Goal: Task Accomplishment & Management: Complete application form

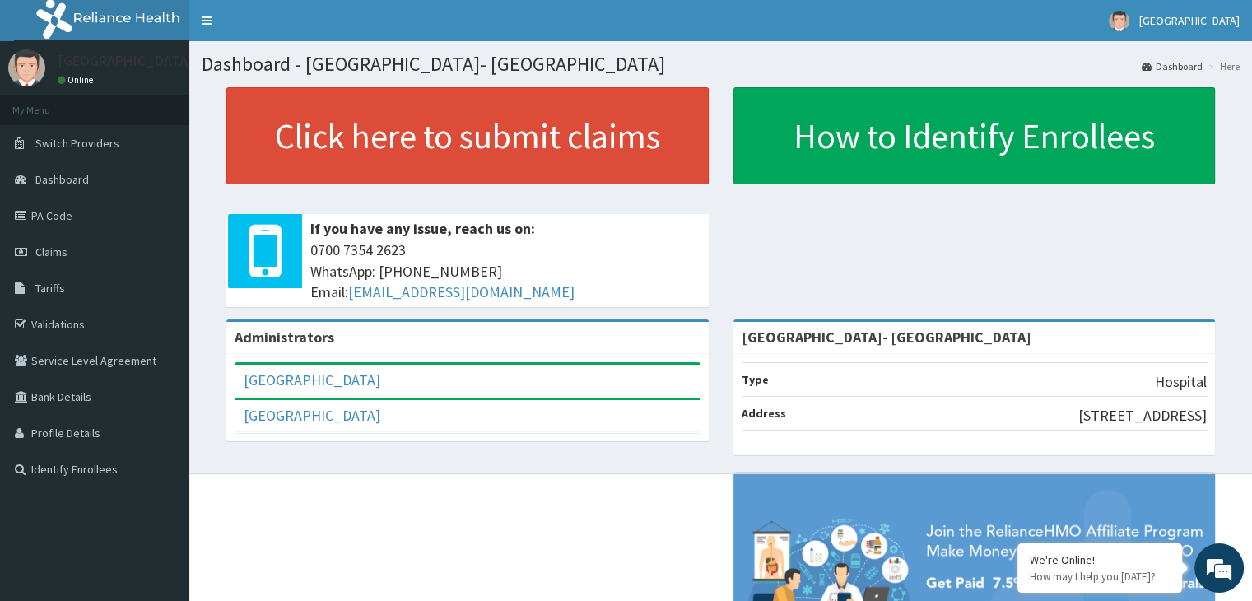
click at [850, 251] on div "Click here to submit claims If you have any issue, reach us on: 0700 7354 2623 …" at bounding box center [721, 203] width 1038 height 232
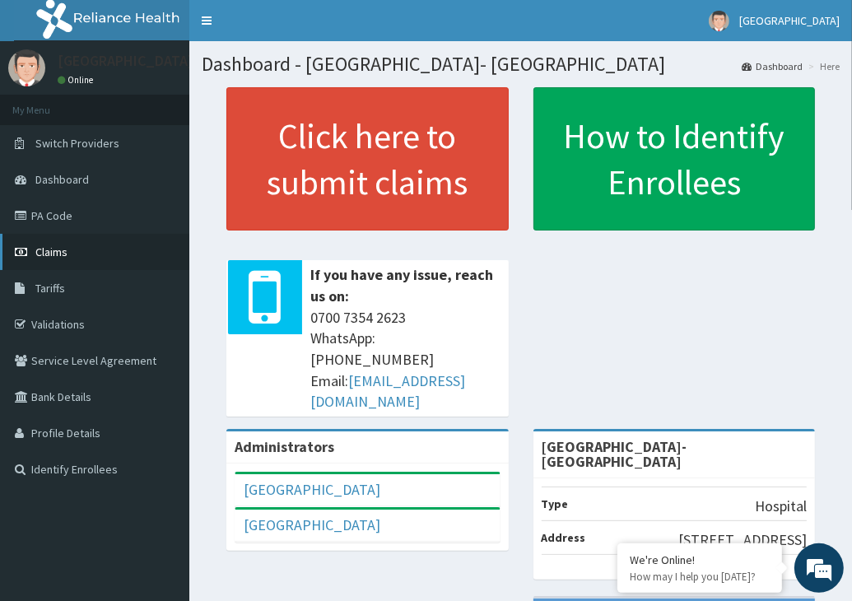
click at [42, 253] on span "Claims" at bounding box center [51, 251] width 32 height 15
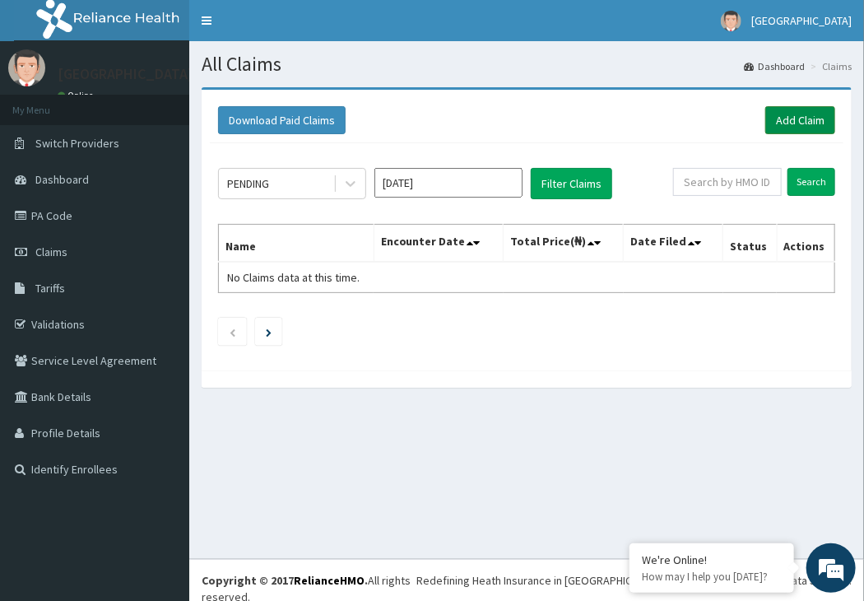
click at [803, 109] on link "Add Claim" at bounding box center [800, 120] width 70 height 28
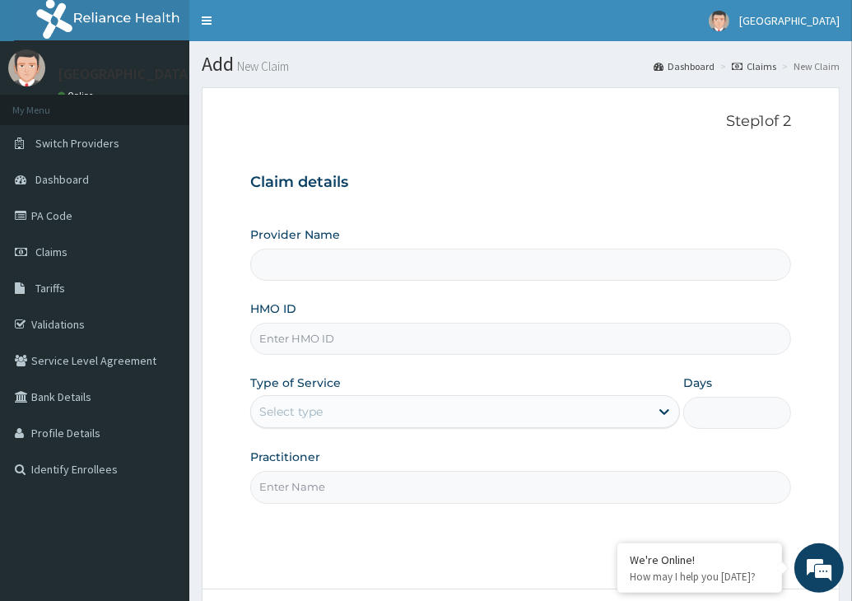
click at [283, 356] on div "Provider Name HMO ID Type of Service Select type Days Practitioner" at bounding box center [520, 364] width 541 height 277
click at [289, 342] on input "HMO ID" at bounding box center [520, 339] width 541 height 32
type input "[GEOGRAPHIC_DATA]- [GEOGRAPHIC_DATA]"
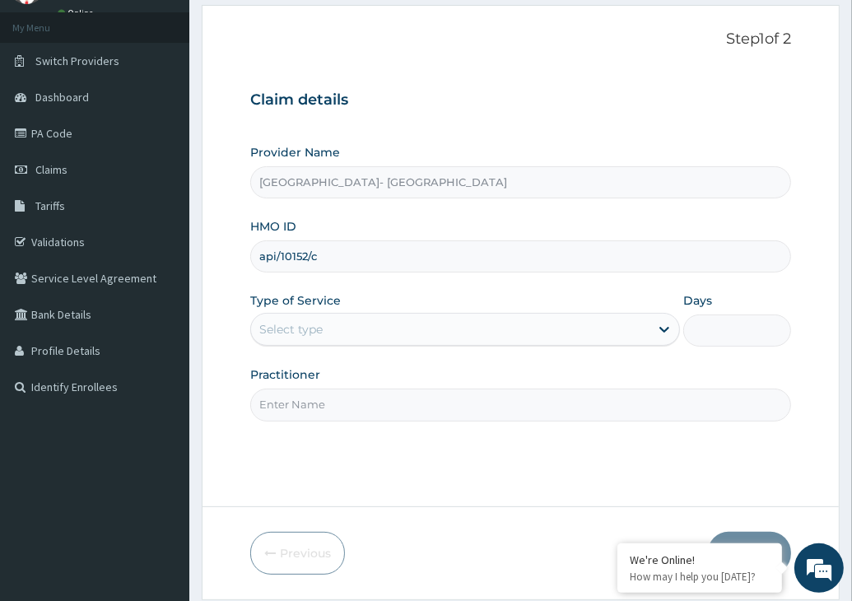
type input "api/10152/c"
click at [317, 307] on label "Type of Service" at bounding box center [295, 300] width 91 height 16
click at [307, 353] on div "Provider Name New day Medical Centre- Akure HMO ID api/10152/c Type of Service …" at bounding box center [520, 282] width 541 height 277
click at [313, 342] on div "Select type" at bounding box center [465, 329] width 430 height 33
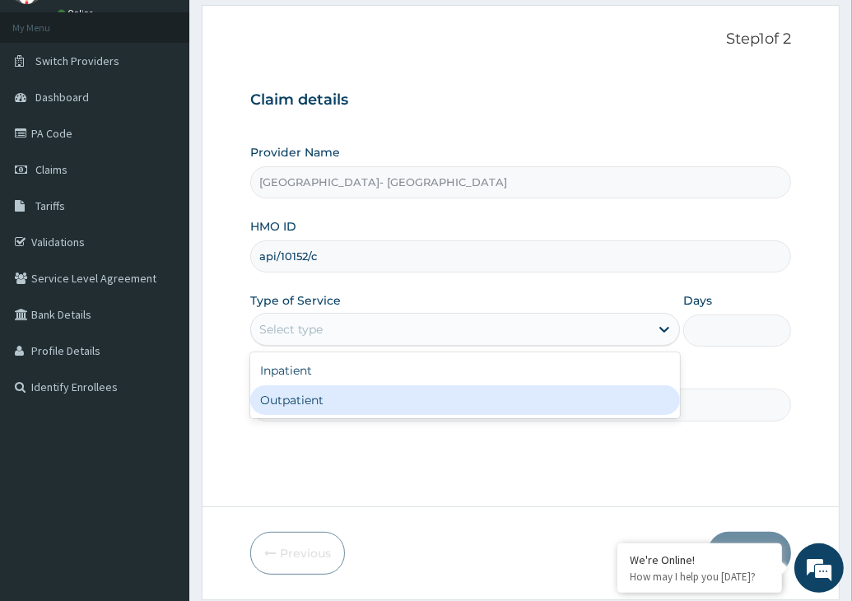
click at [291, 401] on div "Outpatient" at bounding box center [465, 400] width 430 height 30
type input "1"
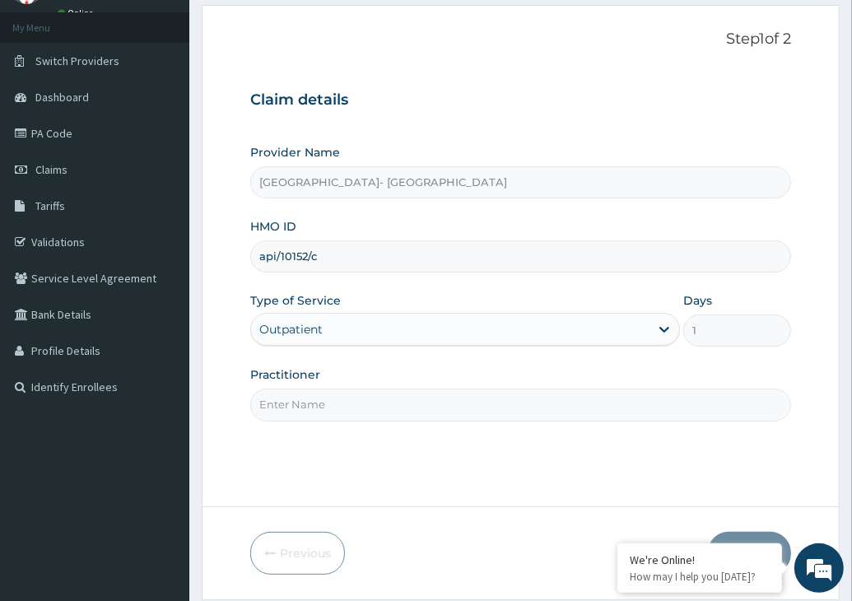
click at [292, 399] on input "Practitioner" at bounding box center [520, 404] width 541 height 32
type input "DR BEN EFOGHE"
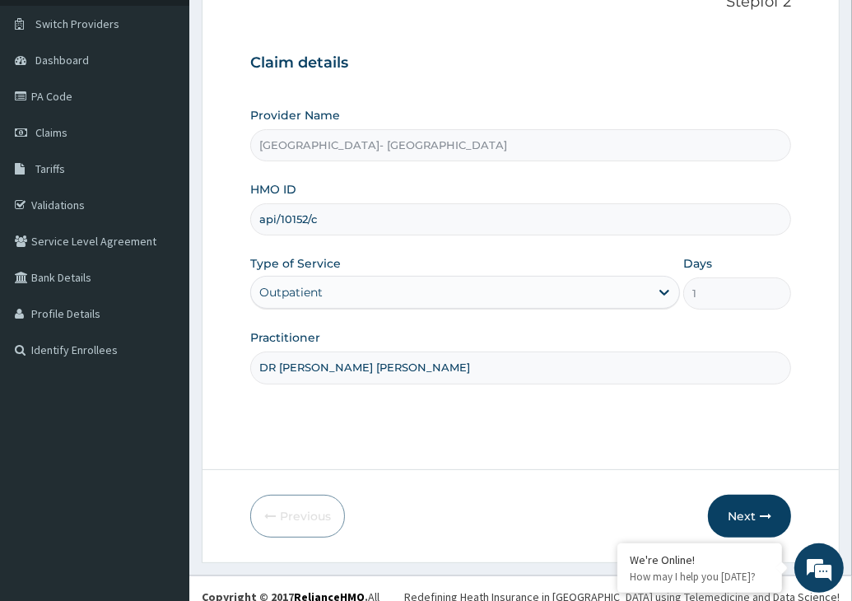
scroll to position [135, 0]
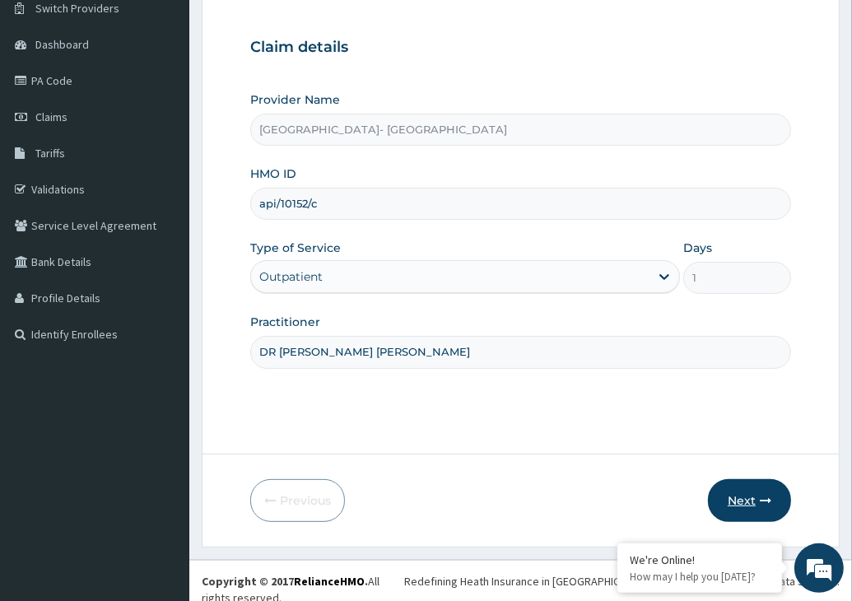
click at [742, 491] on button "Next" at bounding box center [749, 500] width 83 height 43
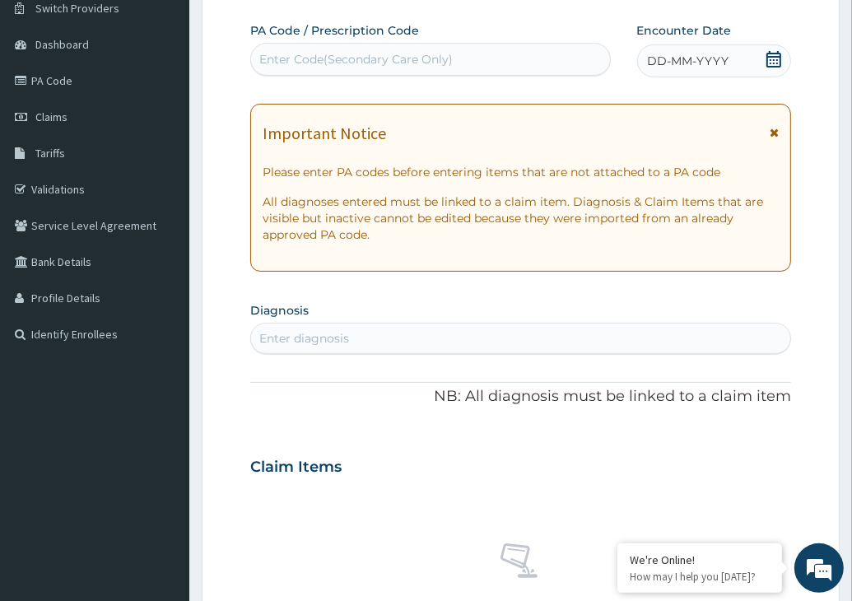
click at [780, 62] on icon at bounding box center [773, 59] width 15 height 16
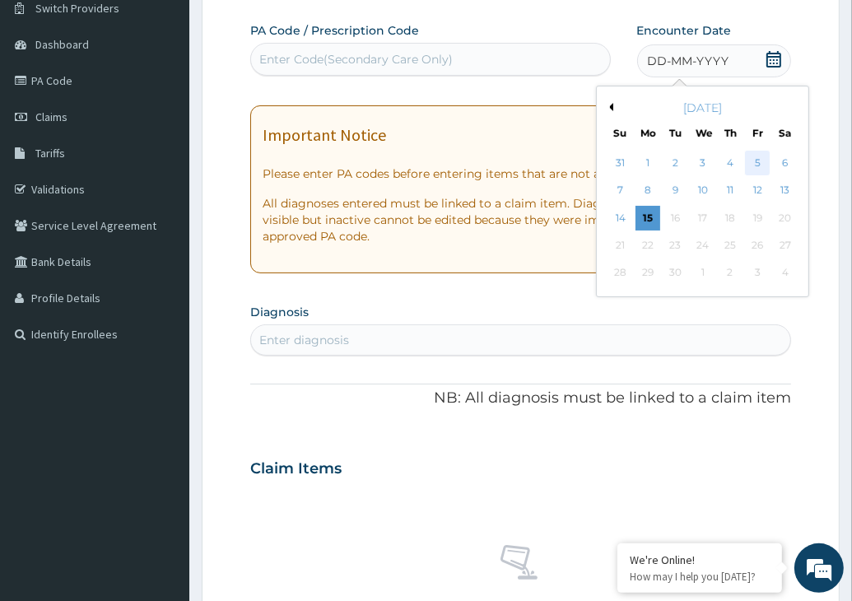
click at [755, 160] on div "5" at bounding box center [757, 163] width 25 height 25
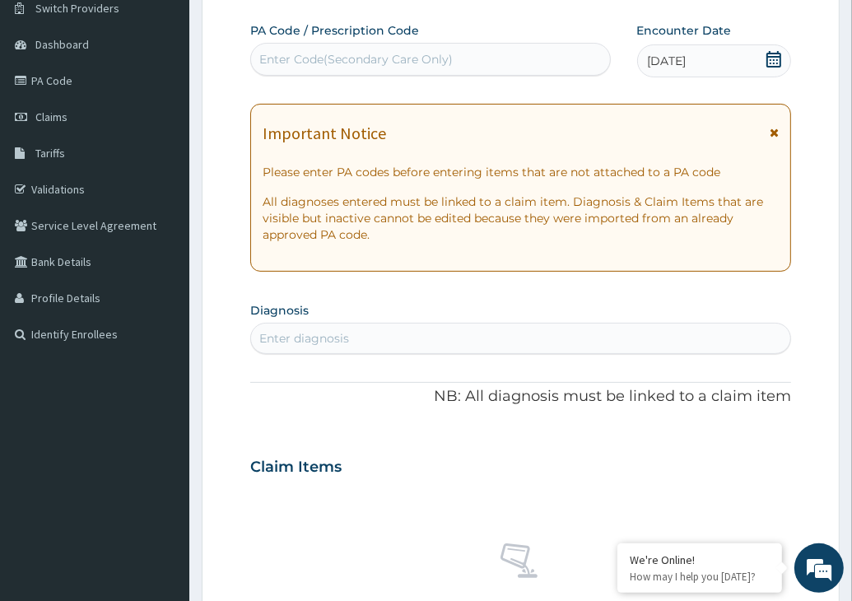
click at [776, 131] on icon at bounding box center [773, 133] width 9 height 12
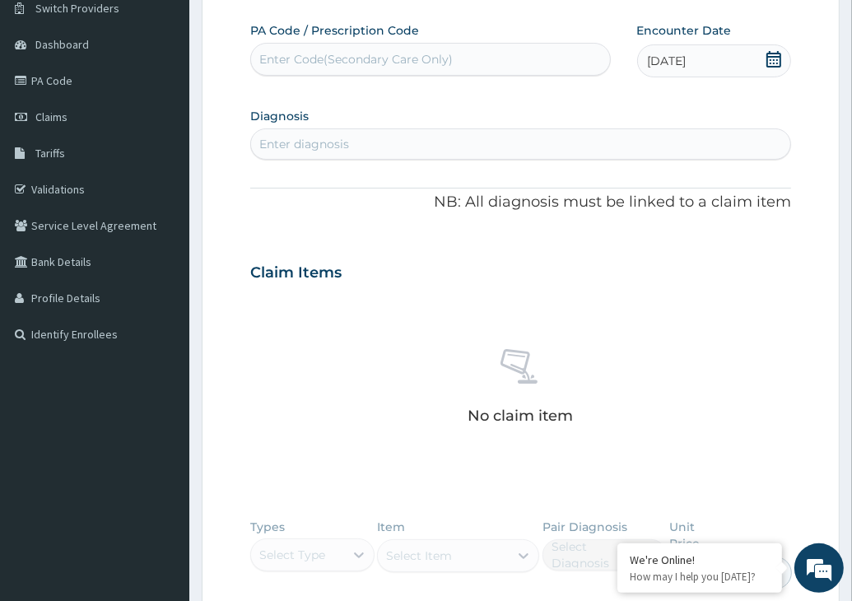
click at [273, 132] on div "Enter diagnosis" at bounding box center [520, 144] width 539 height 26
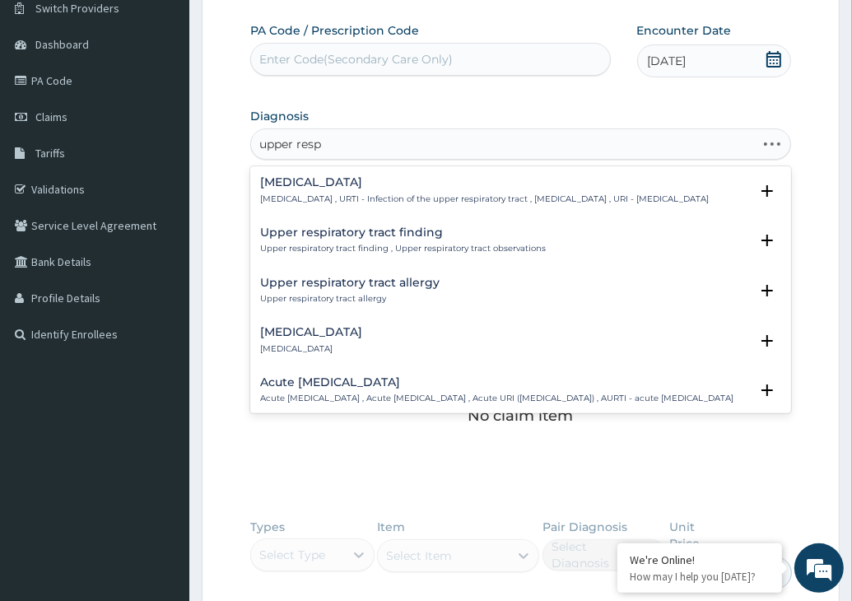
type input "upper respi"
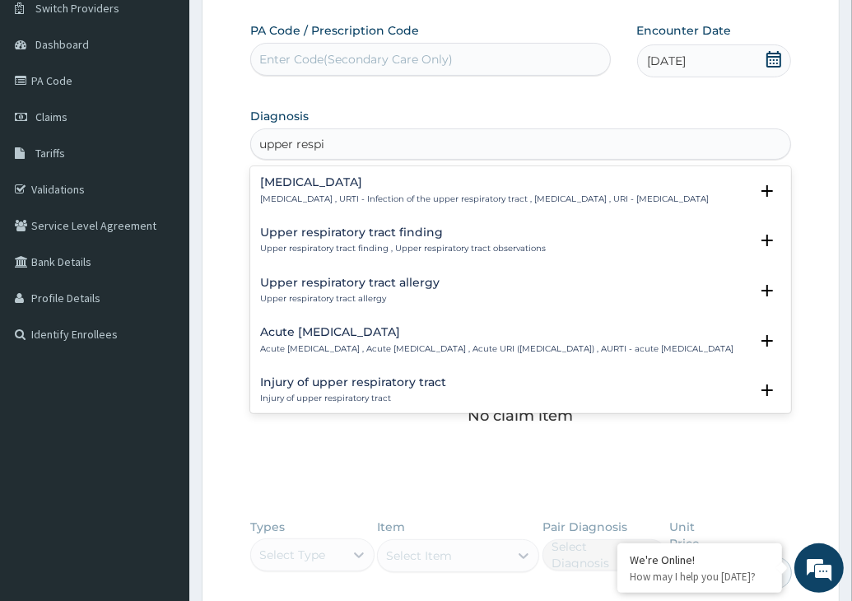
click at [286, 185] on h4 "Upper respiratory infection" at bounding box center [484, 182] width 449 height 12
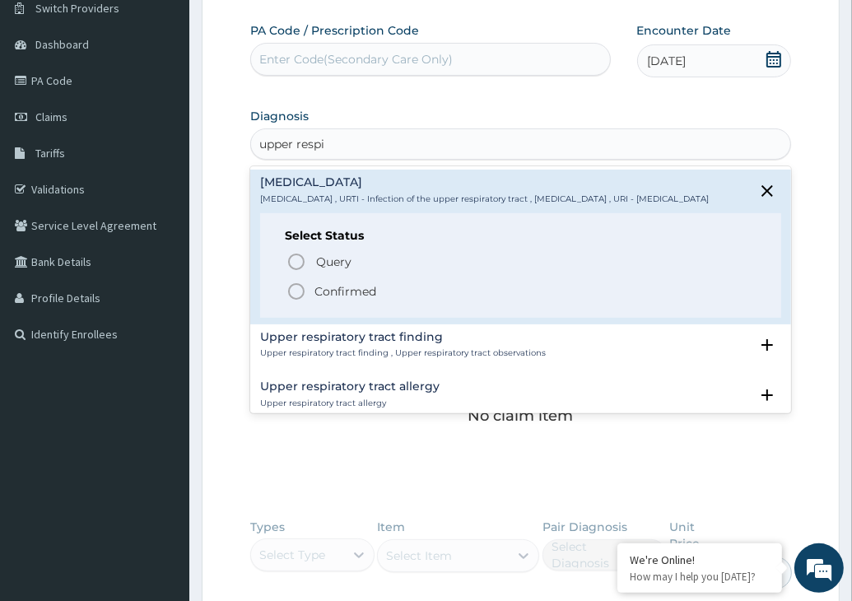
click at [297, 300] on icon "status option filled" at bounding box center [296, 291] width 20 height 20
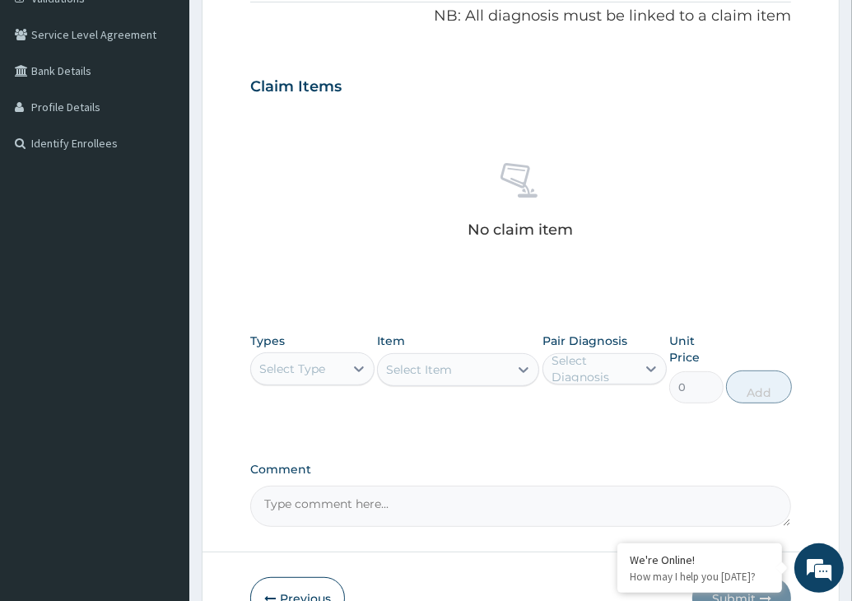
scroll to position [382, 0]
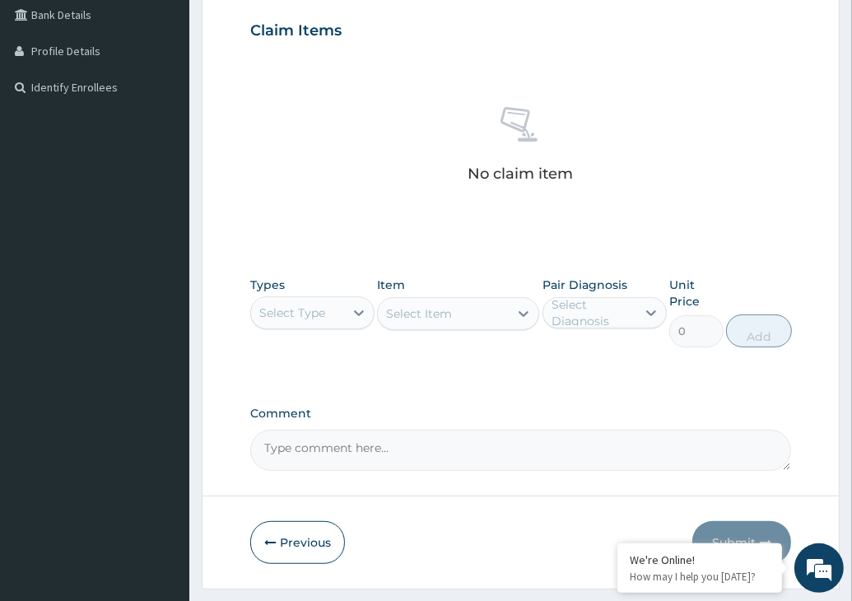
click at [314, 320] on div "Select Type" at bounding box center [297, 313] width 93 height 26
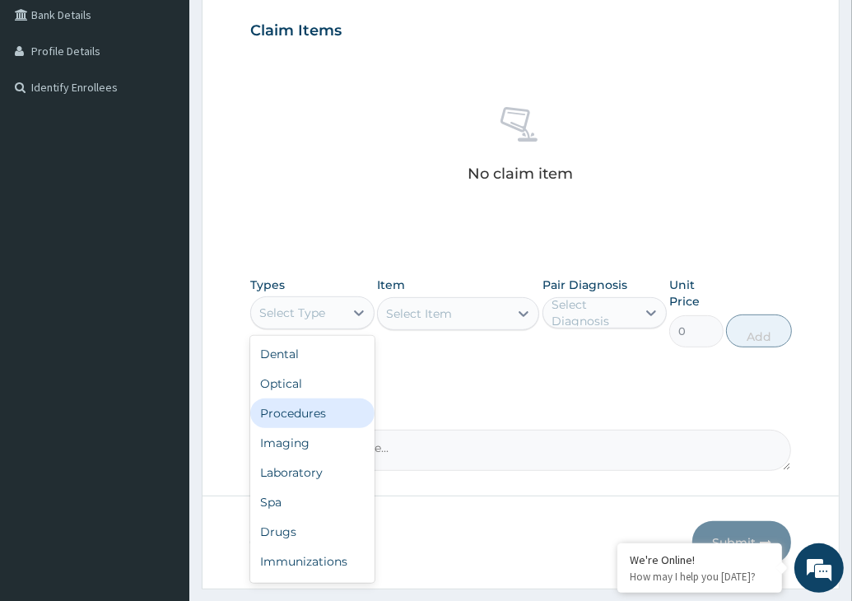
click at [293, 402] on div "Procedures" at bounding box center [312, 413] width 124 height 30
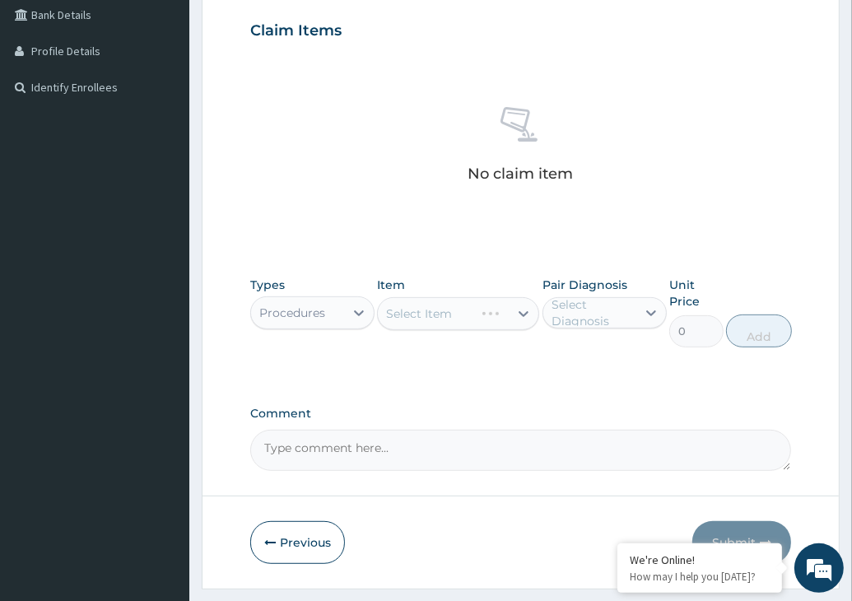
click at [468, 320] on div "Select Item" at bounding box center [458, 313] width 162 height 33
click at [438, 317] on div "Select Item" at bounding box center [419, 313] width 66 height 16
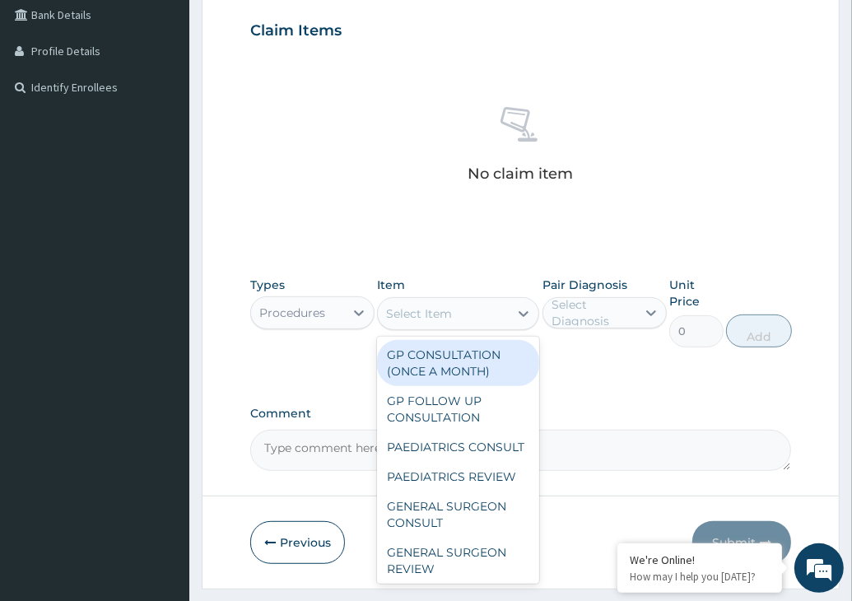
click at [439, 370] on div "GP CONSULTATION (ONCE A MONTH)" at bounding box center [458, 363] width 162 height 46
type input "4000"
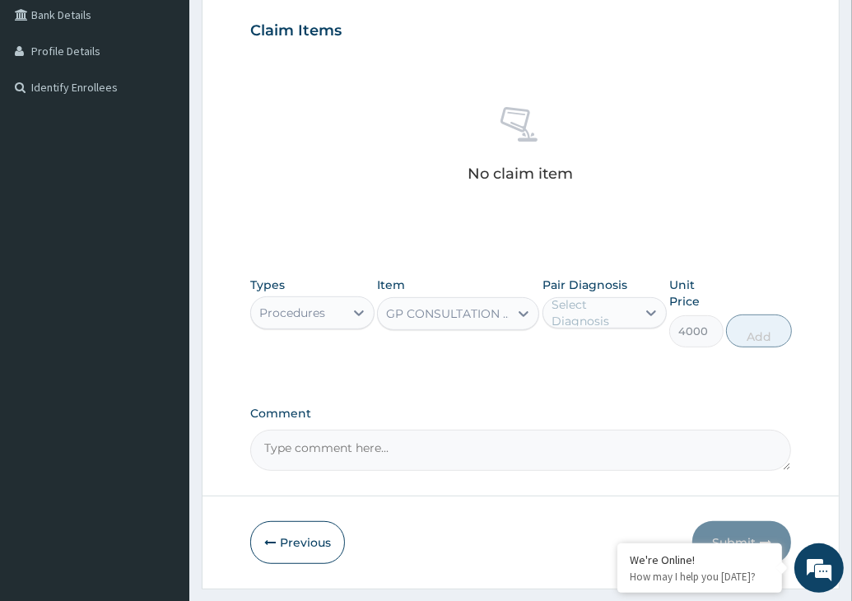
click at [606, 318] on div "Select Diagnosis" at bounding box center [592, 312] width 83 height 33
click at [597, 361] on label "Upper respiratory infection" at bounding box center [620, 353] width 102 height 16
checkbox input "true"
click at [775, 333] on button "Add" at bounding box center [759, 330] width 66 height 33
type input "0"
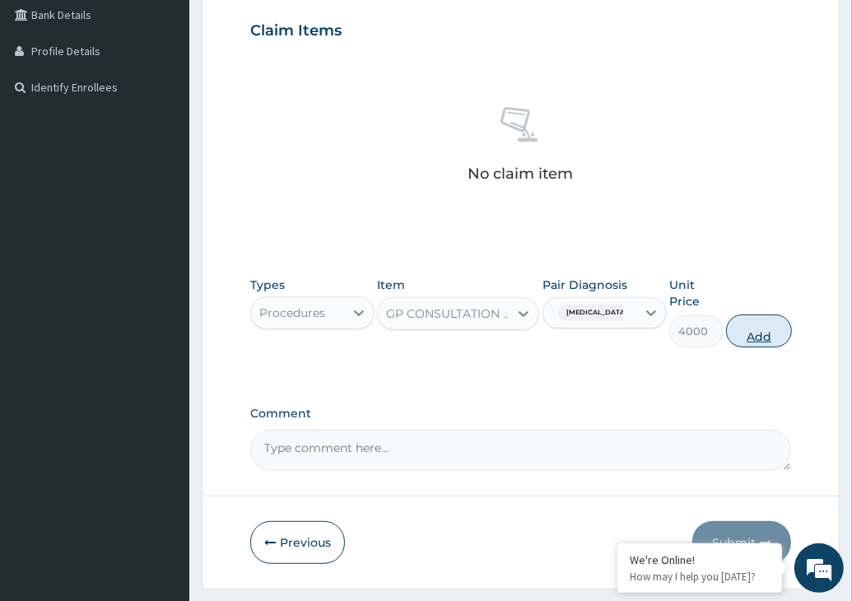
scroll to position [356, 0]
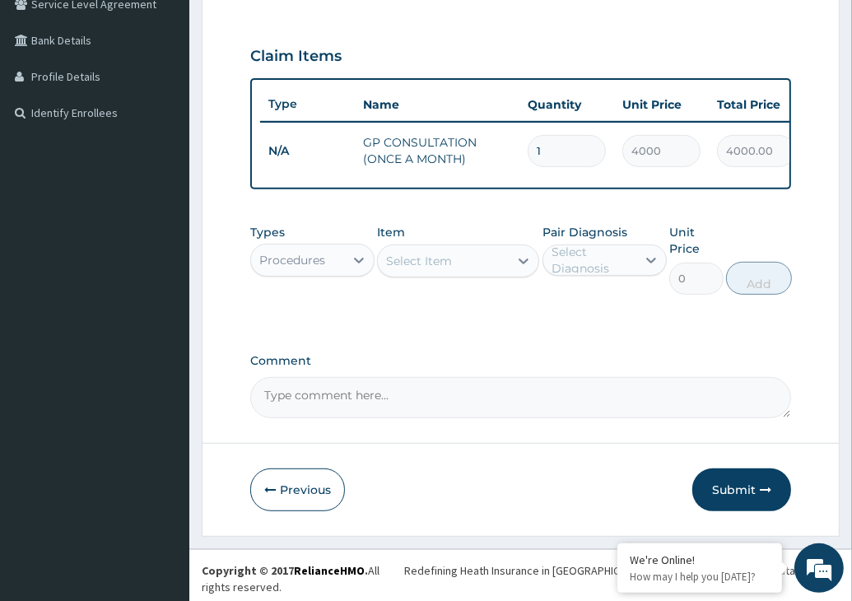
click at [290, 266] on div "Procedures" at bounding box center [292, 260] width 66 height 16
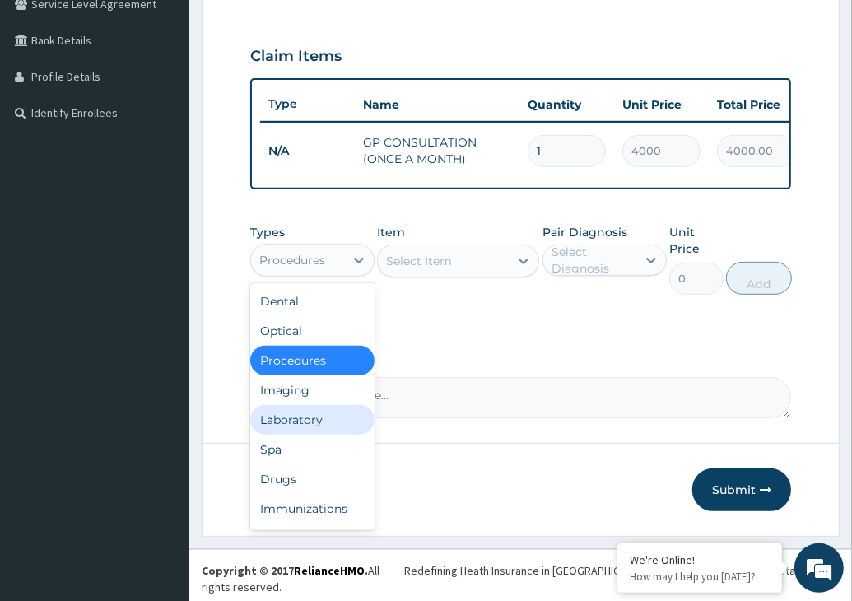
click at [295, 425] on div "Laboratory" at bounding box center [312, 420] width 124 height 30
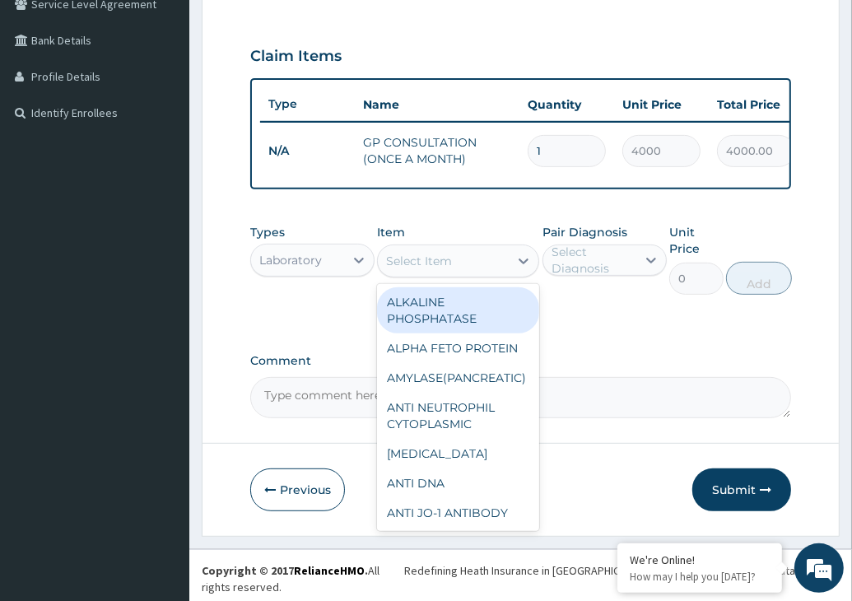
click at [451, 269] on div "Select Item" at bounding box center [419, 261] width 66 height 16
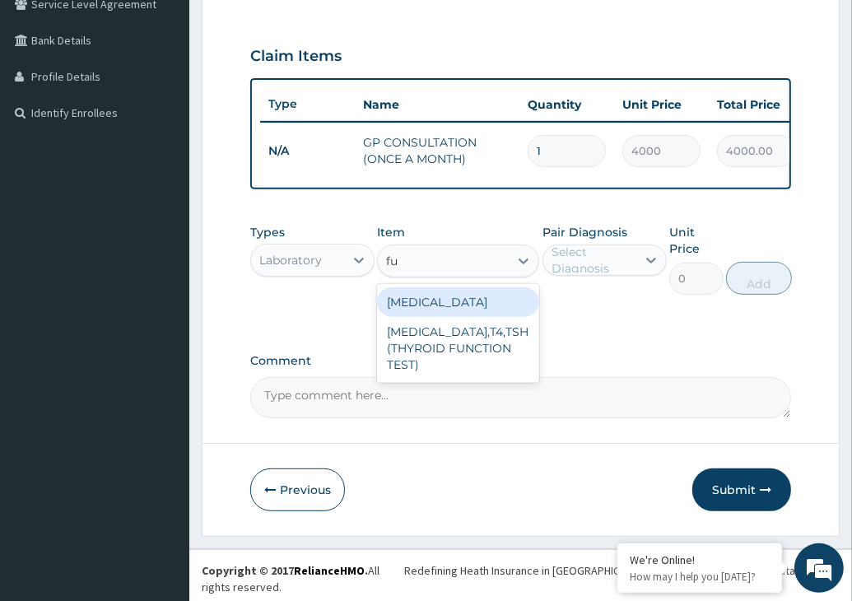
type input "ful"
type input "6000"
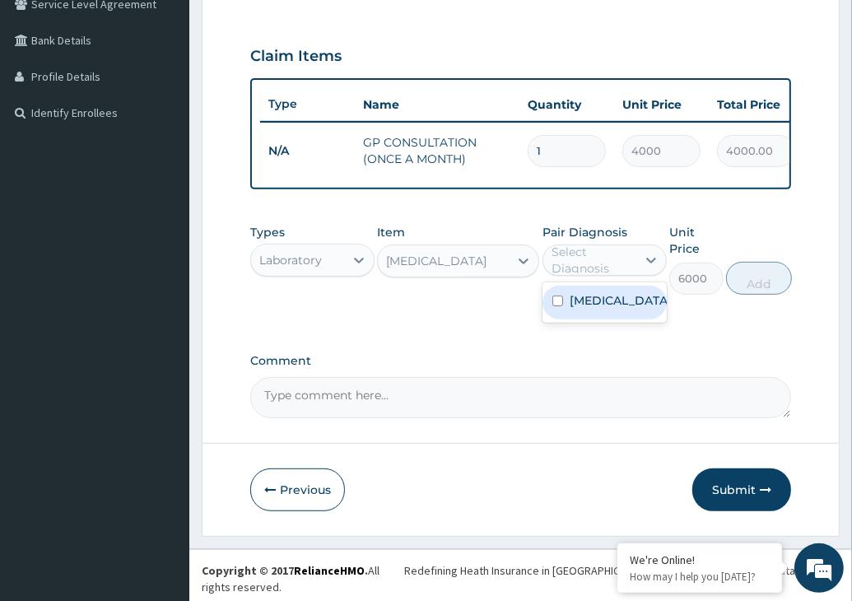
click at [579, 277] on div "Select Diagnosis" at bounding box center [592, 260] width 83 height 33
click at [617, 309] on label "Upper respiratory infection" at bounding box center [620, 300] width 102 height 16
checkbox input "true"
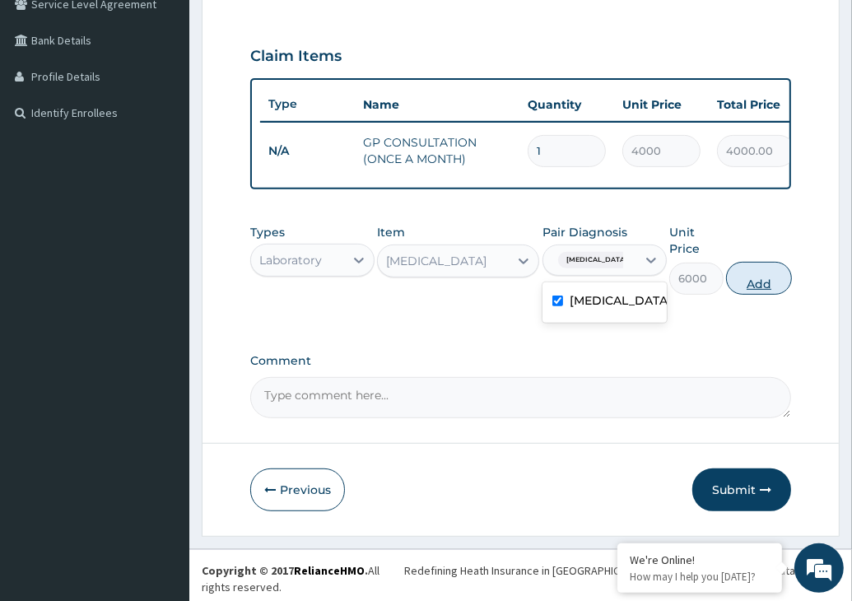
click at [779, 279] on button "Add" at bounding box center [759, 278] width 66 height 33
type input "0"
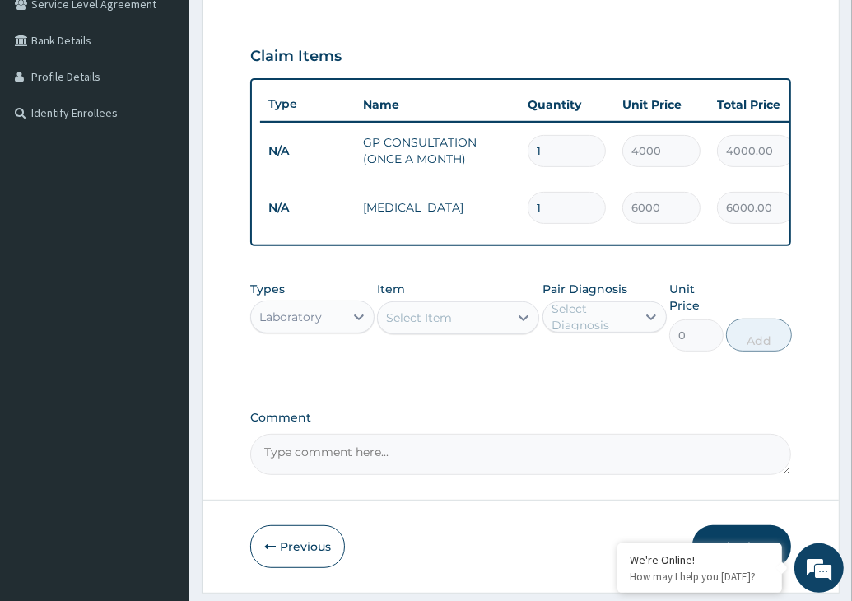
click at [330, 330] on div "Laboratory" at bounding box center [297, 317] width 93 height 26
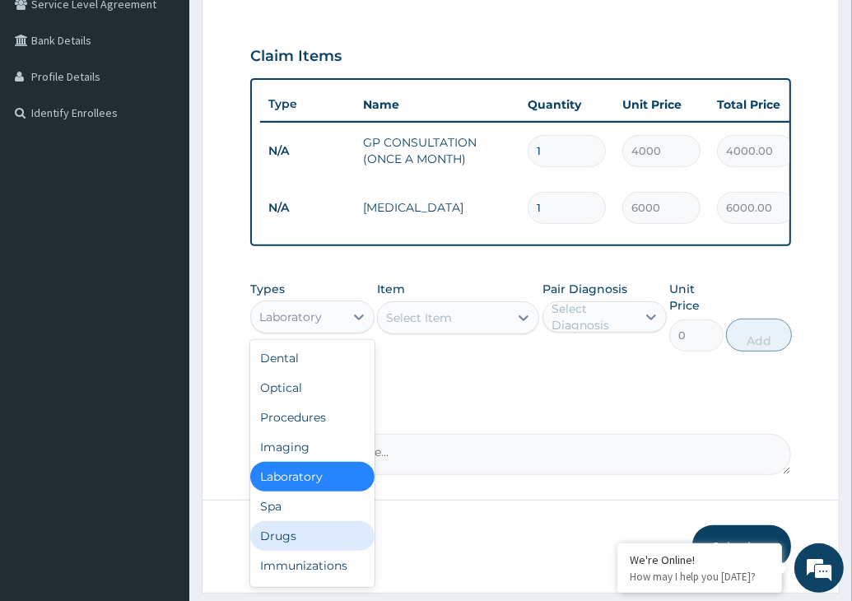
click at [286, 537] on div "Drugs" at bounding box center [312, 536] width 124 height 30
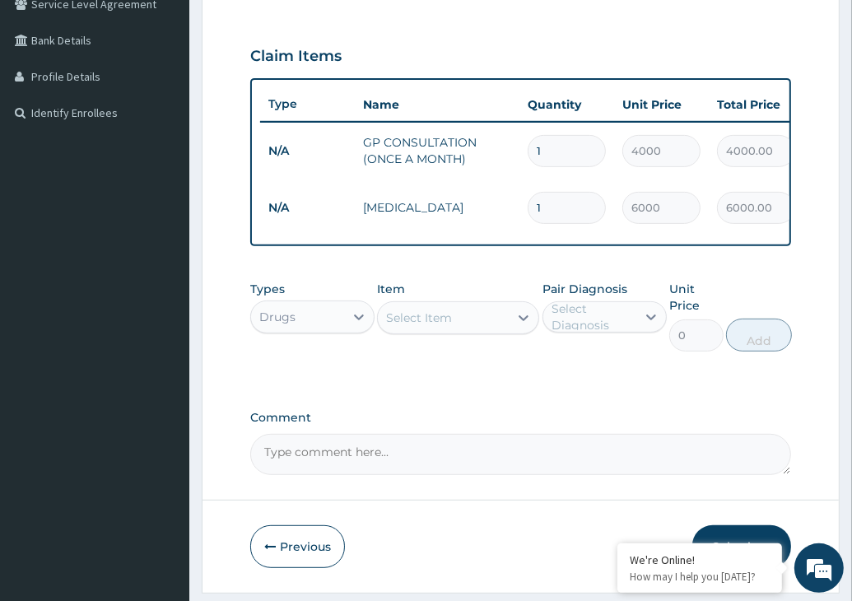
click at [411, 314] on div "Select Item" at bounding box center [458, 317] width 162 height 33
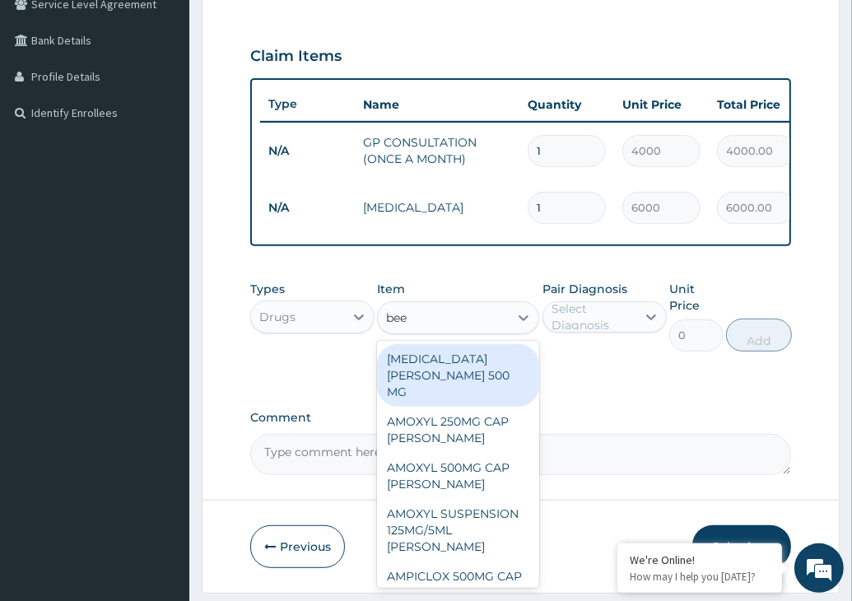
type input "beec"
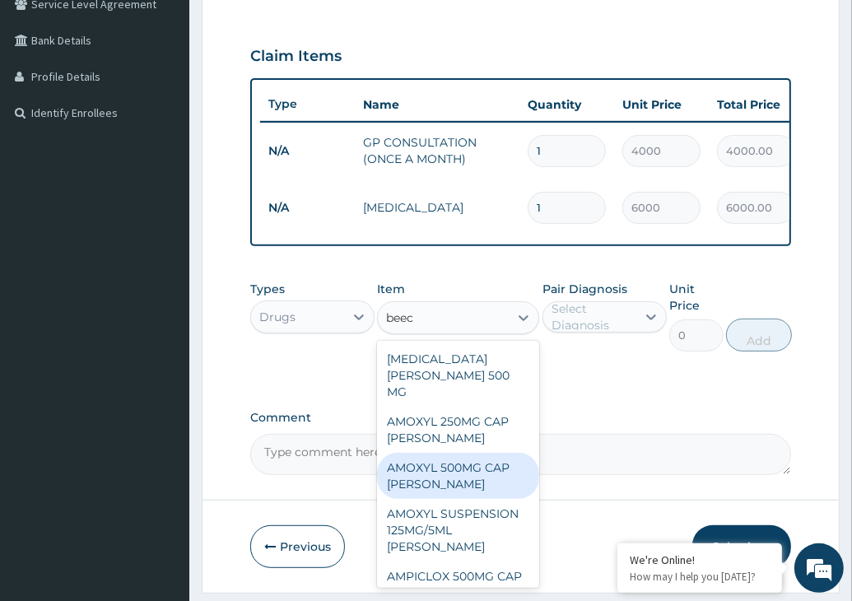
click at [459, 467] on div "AMOXYL 500MG CAP BEECHAM" at bounding box center [458, 476] width 162 height 46
type input "90"
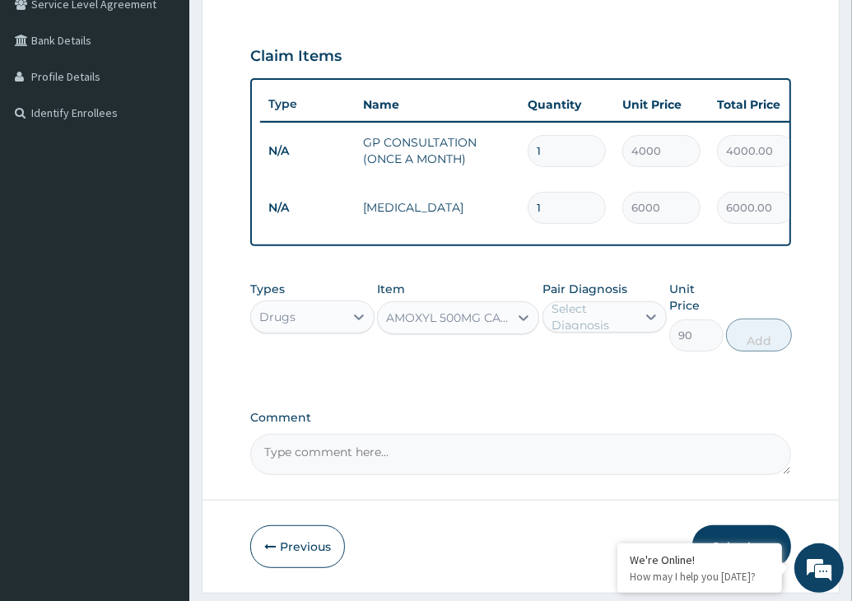
click at [484, 326] on div "AMOXYL 500MG CAP BEECHAM" at bounding box center [448, 317] width 124 height 16
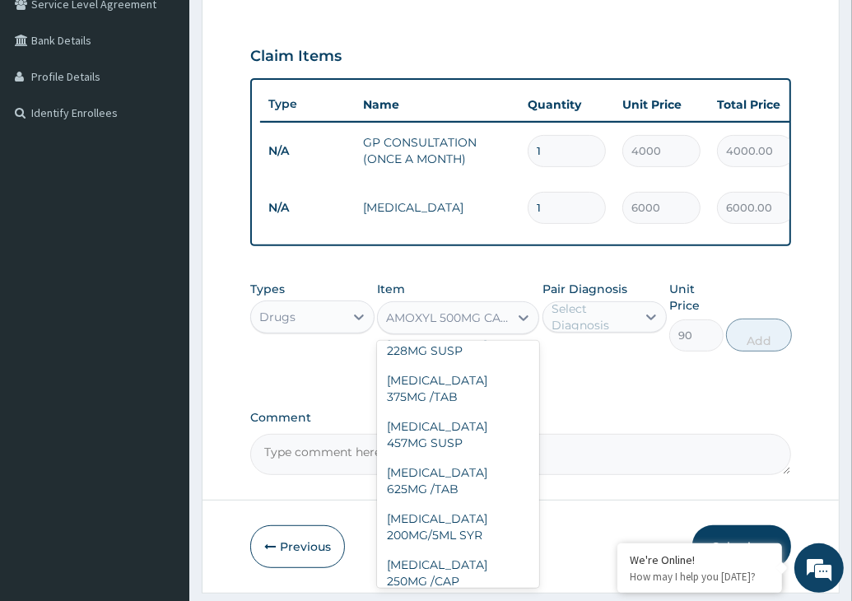
scroll to position [7938, 0]
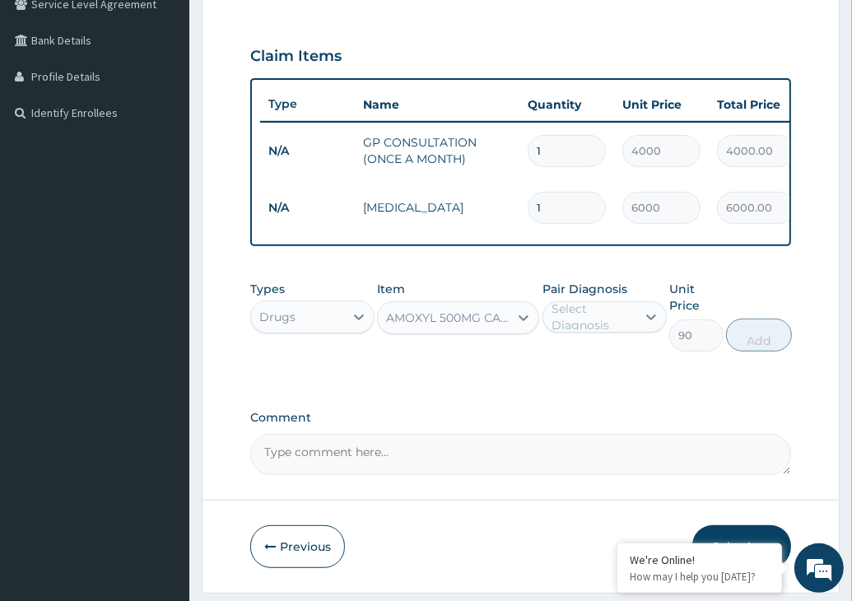
click at [466, 326] on div "AMOXYL 500MG CAP BEECHAM" at bounding box center [448, 317] width 124 height 16
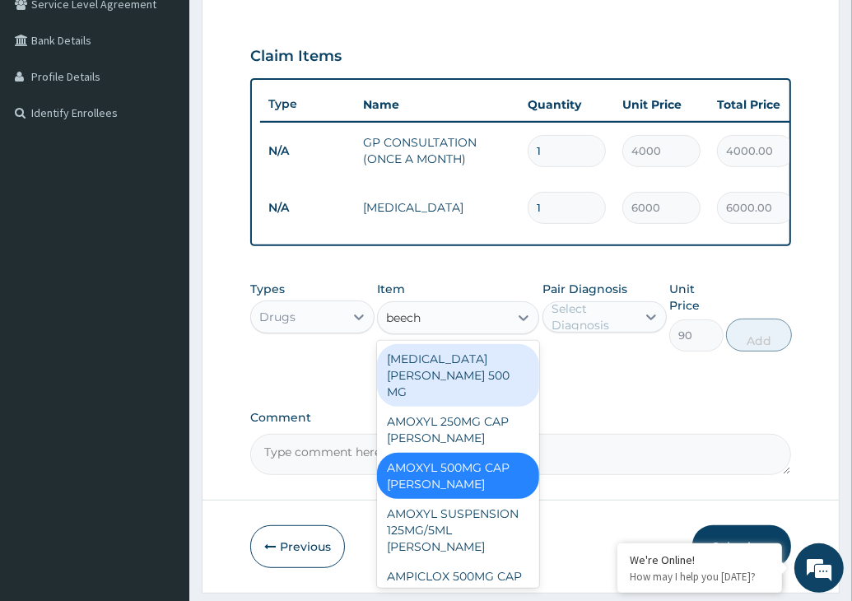
type input "beecha"
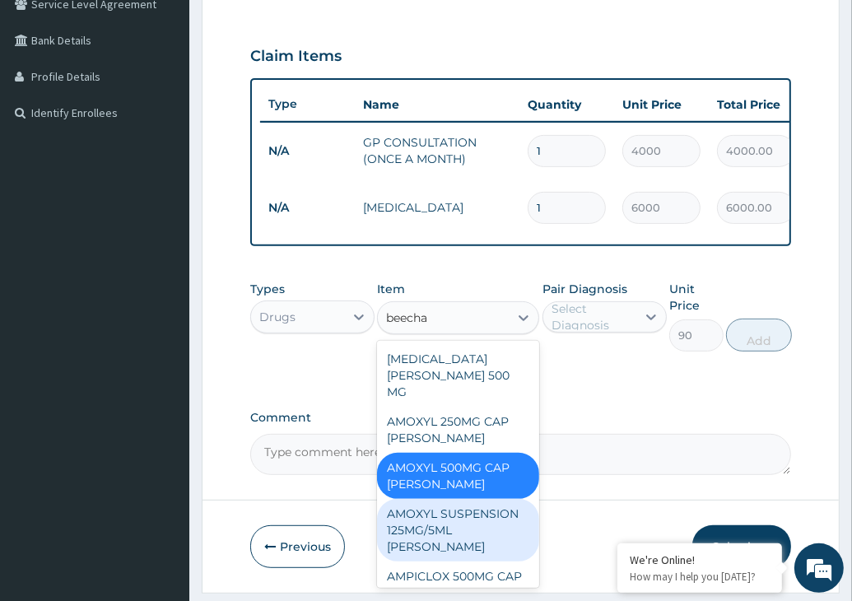
click at [467, 518] on div "AMOXYL SUSPENSION 125MG/5ML BEECHAM" at bounding box center [458, 530] width 162 height 63
type input "3001.05"
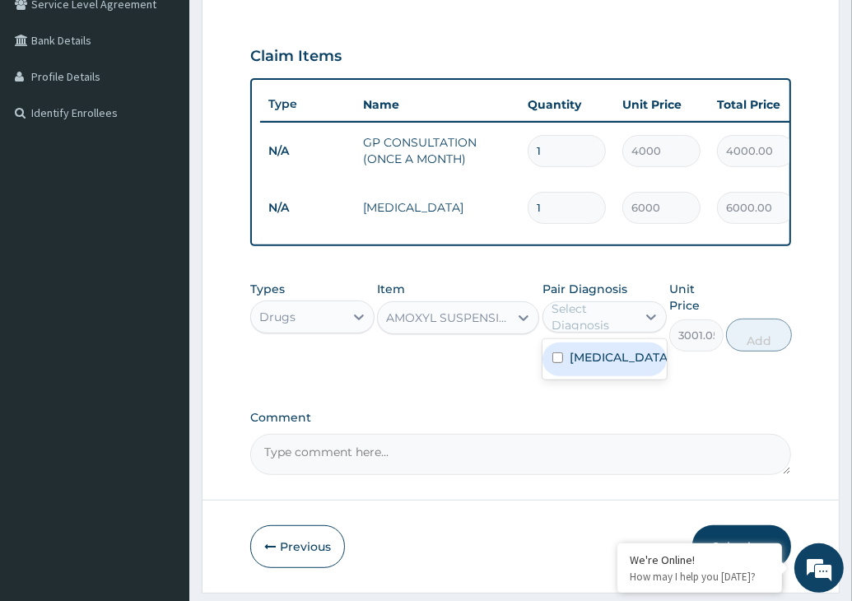
click at [593, 318] on div "Select Diagnosis" at bounding box center [592, 316] width 83 height 33
click at [565, 376] on div "Upper respiratory infection" at bounding box center [604, 359] width 124 height 34
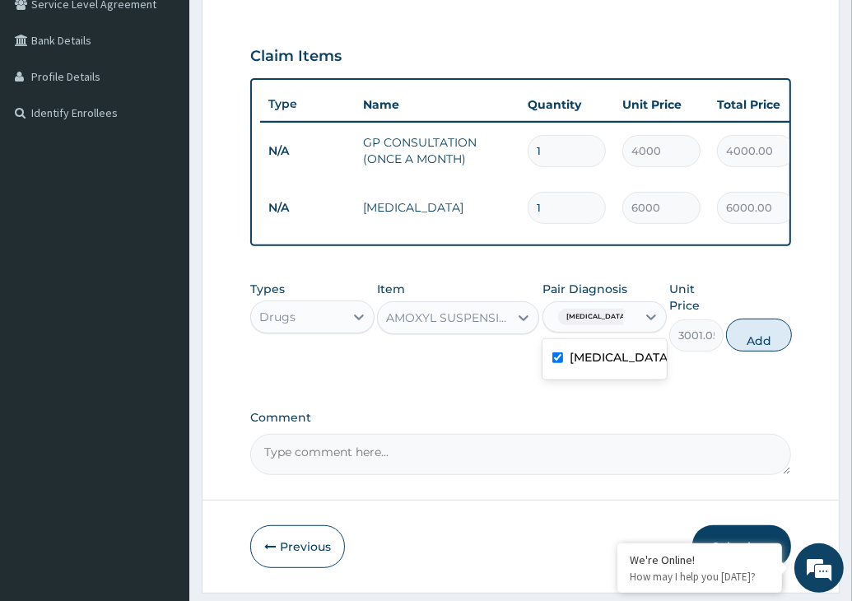
checkbox input "true"
click at [780, 351] on button "Add" at bounding box center [759, 334] width 66 height 33
type input "0"
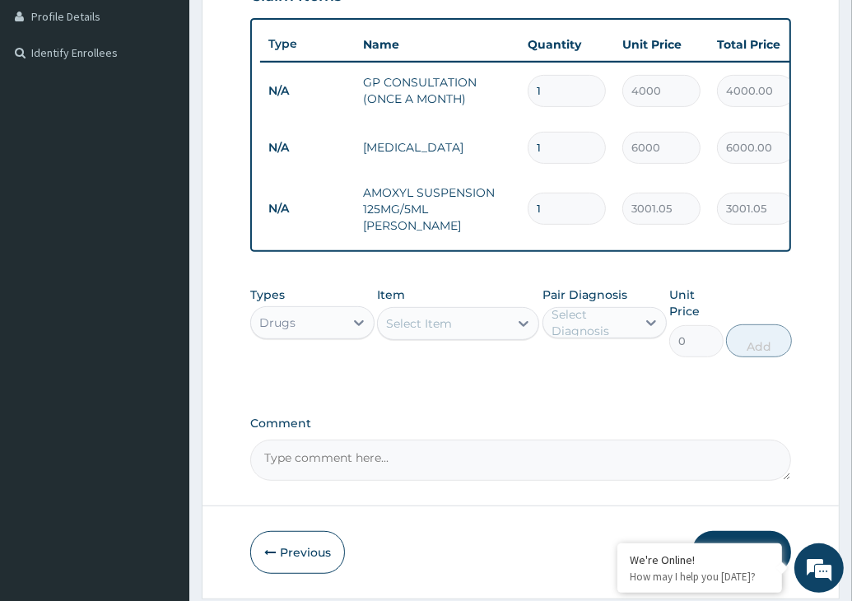
scroll to position [470, 0]
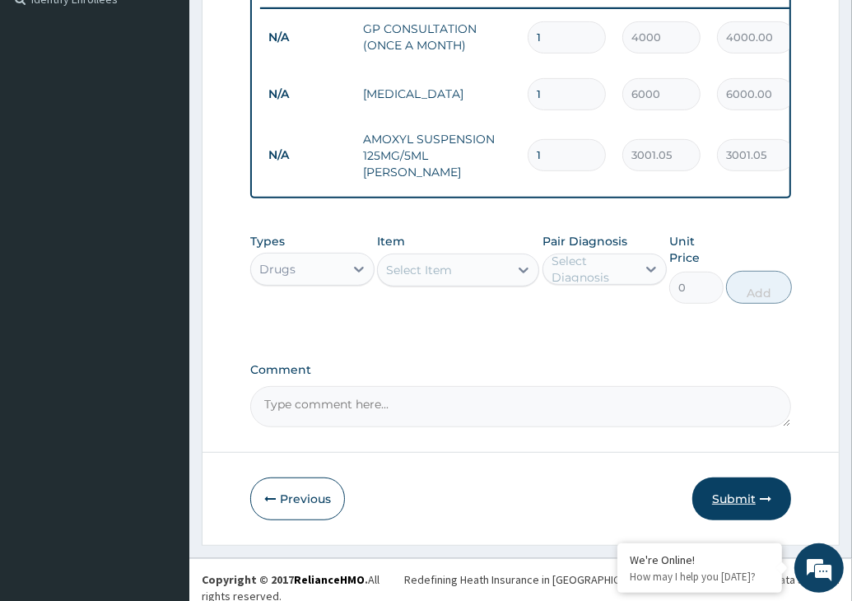
click at [737, 504] on button "Submit" at bounding box center [741, 498] width 99 height 43
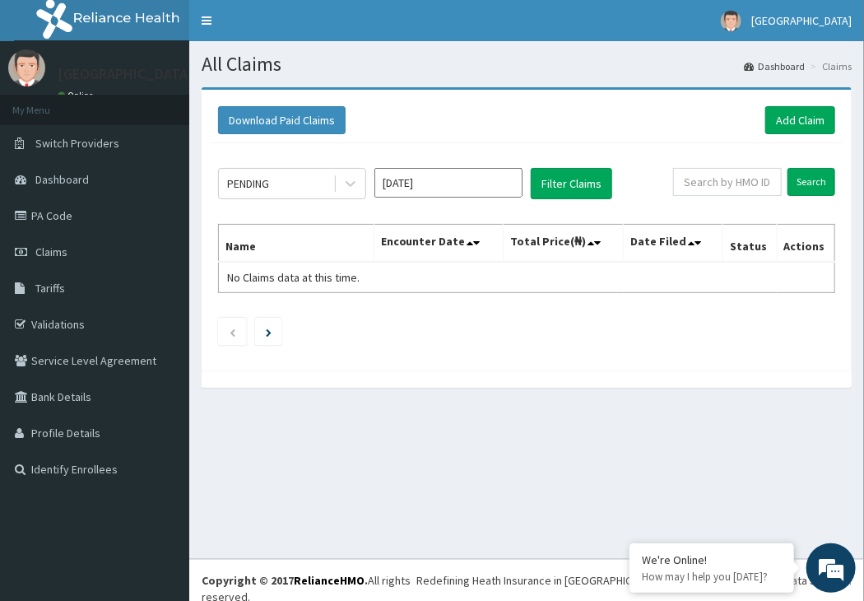
click at [516, 132] on div "Download Paid Claims Add Claim" at bounding box center [526, 120] width 617 height 28
click at [202, 155] on div "Download Paid Claims Add Claim × Note you can only download claims within a max…" at bounding box center [527, 230] width 650 height 281
click at [790, 114] on link "Add Claim" at bounding box center [800, 120] width 70 height 28
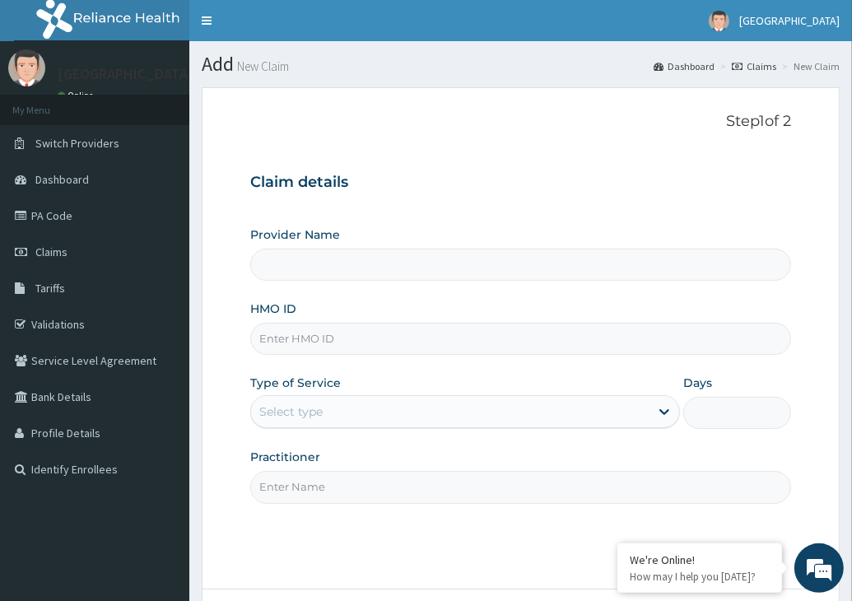
click at [370, 348] on input "HMO ID" at bounding box center [520, 339] width 541 height 32
type input "New day Medical Centre- Akure"
type input "API/10152/C"
click at [408, 402] on div "Select type" at bounding box center [450, 411] width 398 height 26
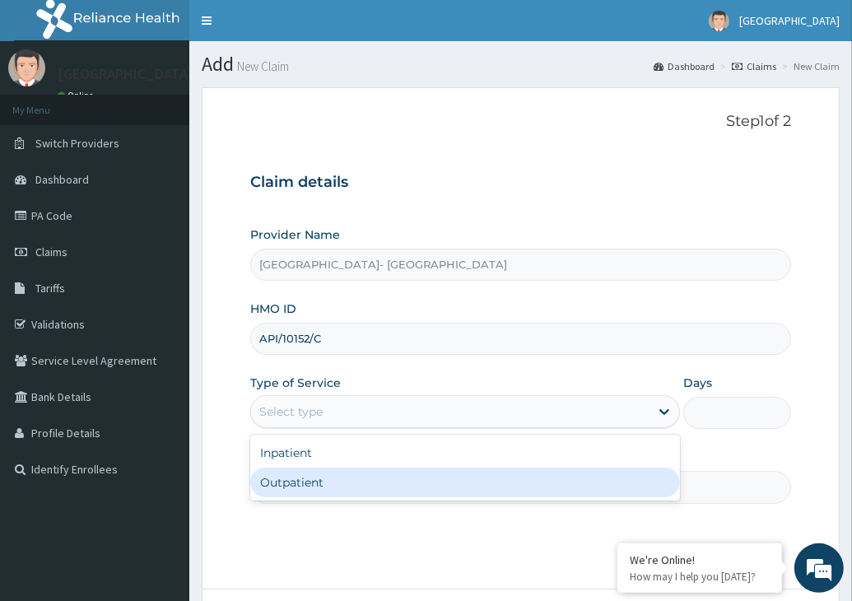
click at [373, 476] on div "Outpatient" at bounding box center [465, 482] width 430 height 30
type input "1"
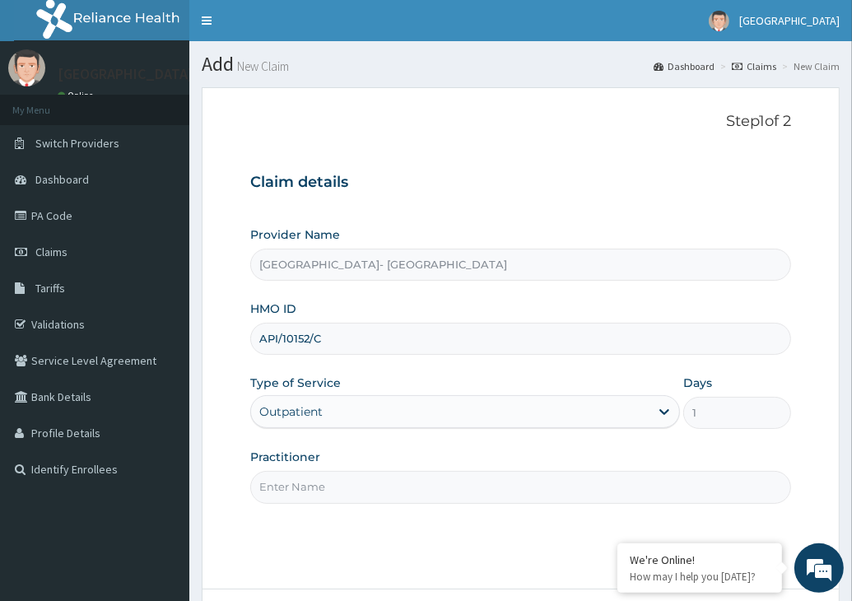
click at [408, 478] on input "Practitioner" at bounding box center [520, 487] width 541 height 32
type input "DR BEN EFOGHE"
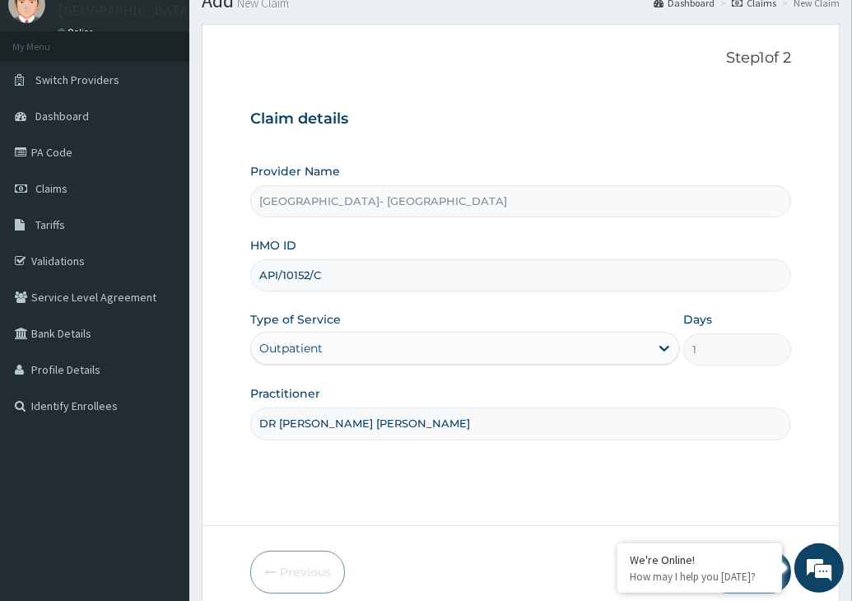
scroll to position [135, 0]
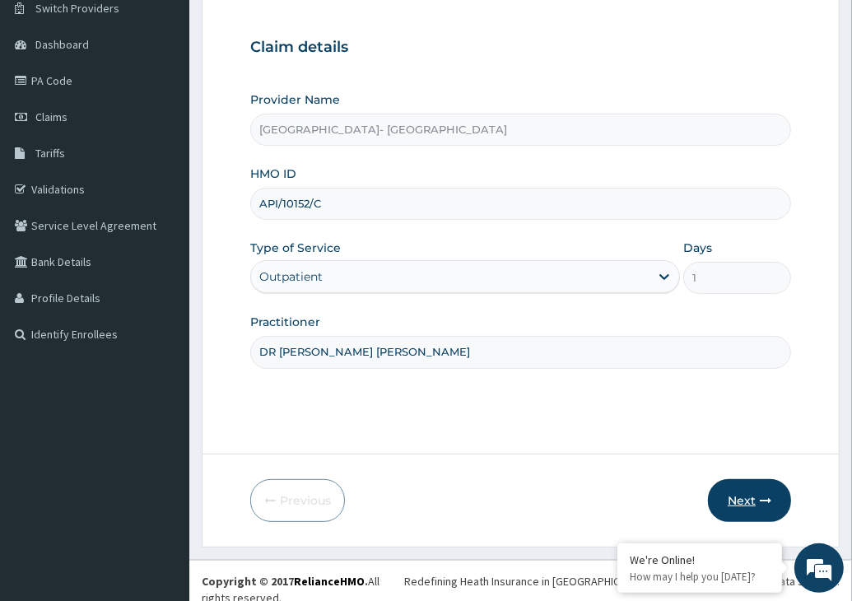
click at [733, 501] on button "Next" at bounding box center [749, 500] width 83 height 43
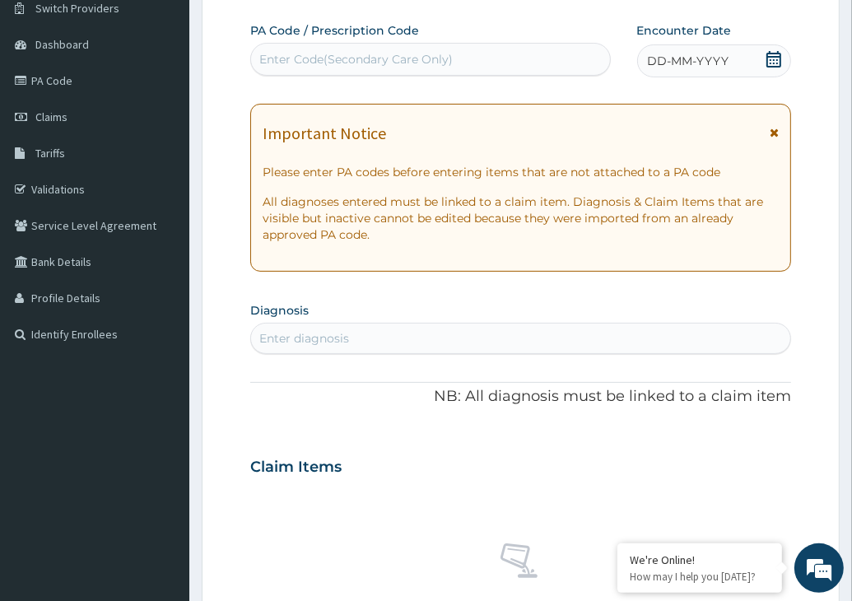
click at [776, 133] on icon at bounding box center [773, 133] width 9 height 12
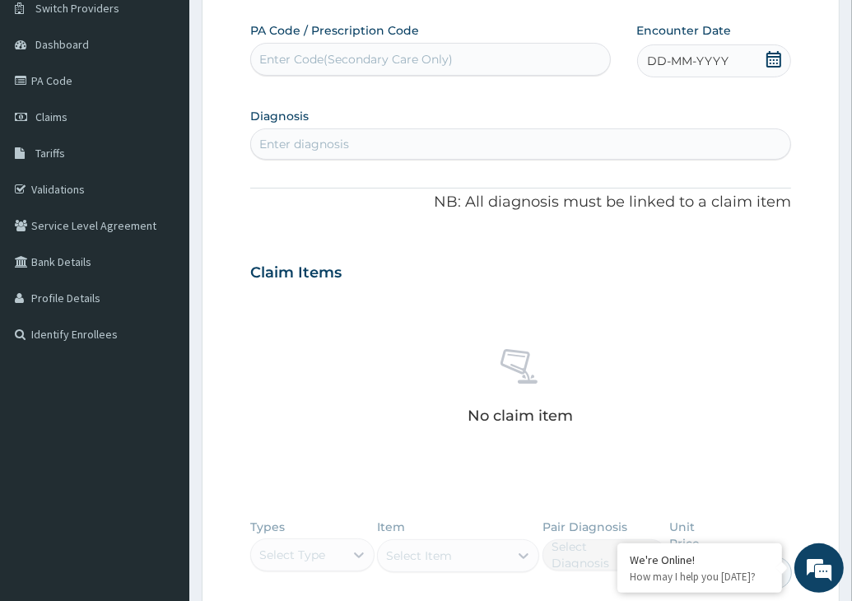
click at [772, 59] on icon at bounding box center [773, 59] width 16 height 16
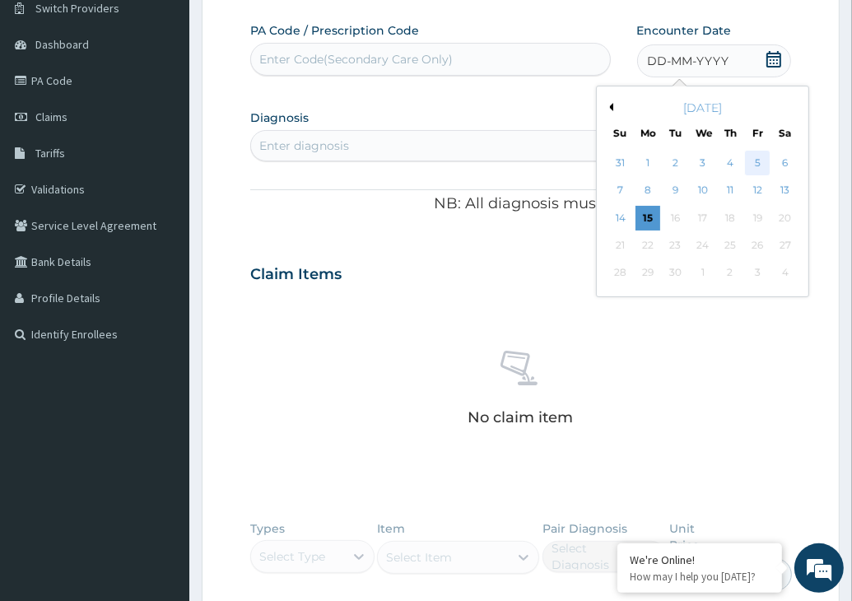
click at [756, 158] on div "5" at bounding box center [757, 163] width 25 height 25
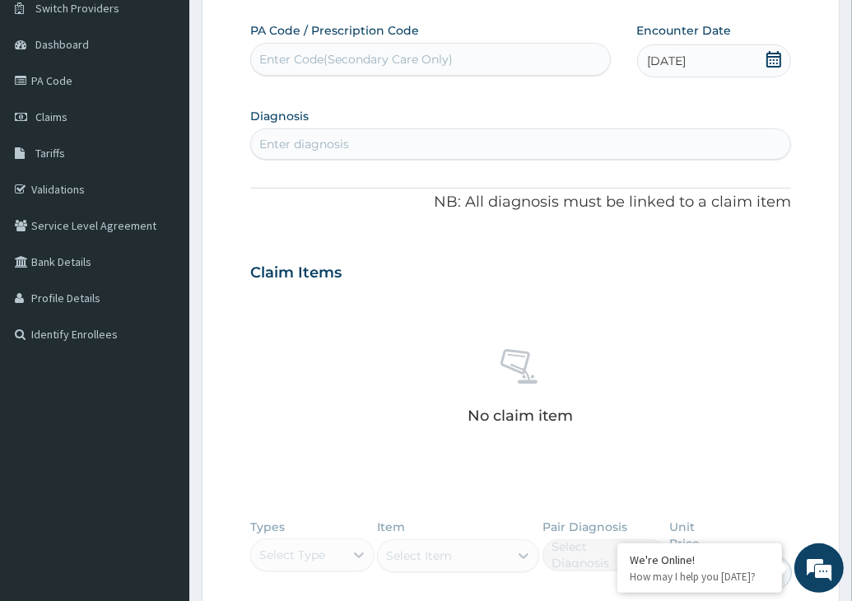
click at [495, 151] on div "Enter diagnosis" at bounding box center [520, 144] width 539 height 26
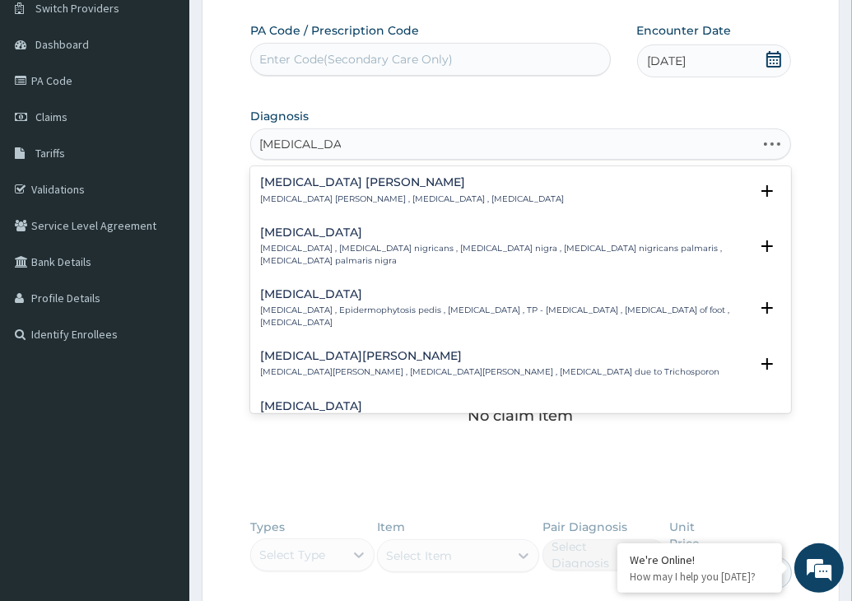
type input "tINEA CORPOR"
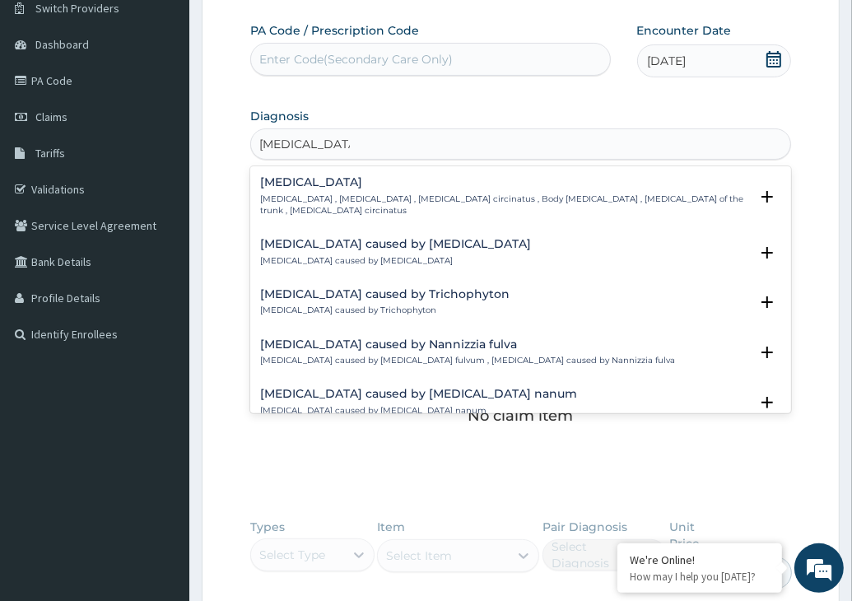
click at [430, 186] on h4 "Tinea corporis" at bounding box center [504, 182] width 489 height 12
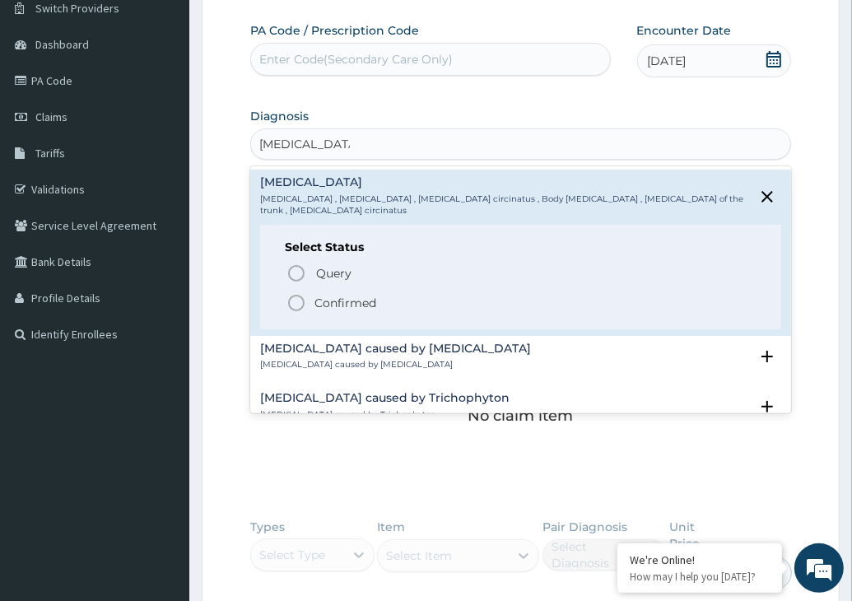
click at [300, 293] on icon "status option filled" at bounding box center [296, 303] width 20 height 20
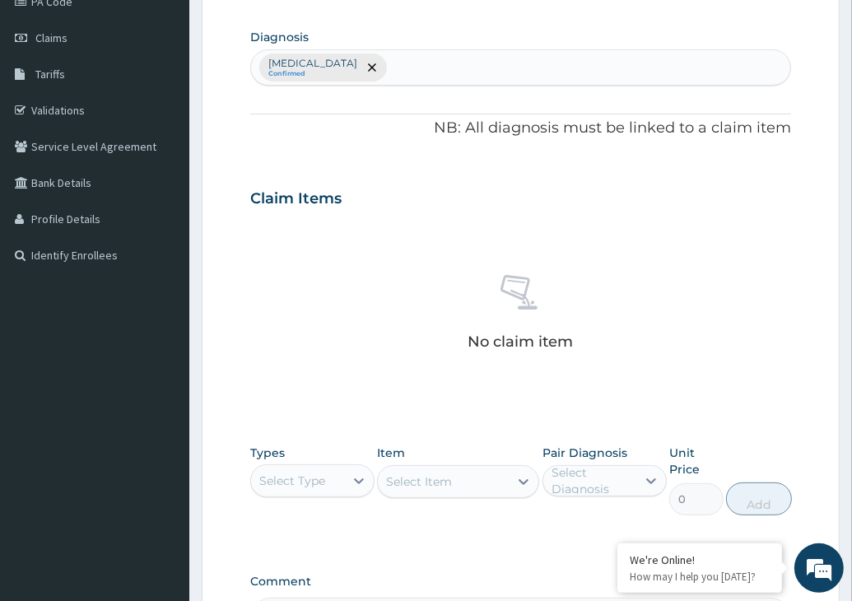
scroll to position [300, 0]
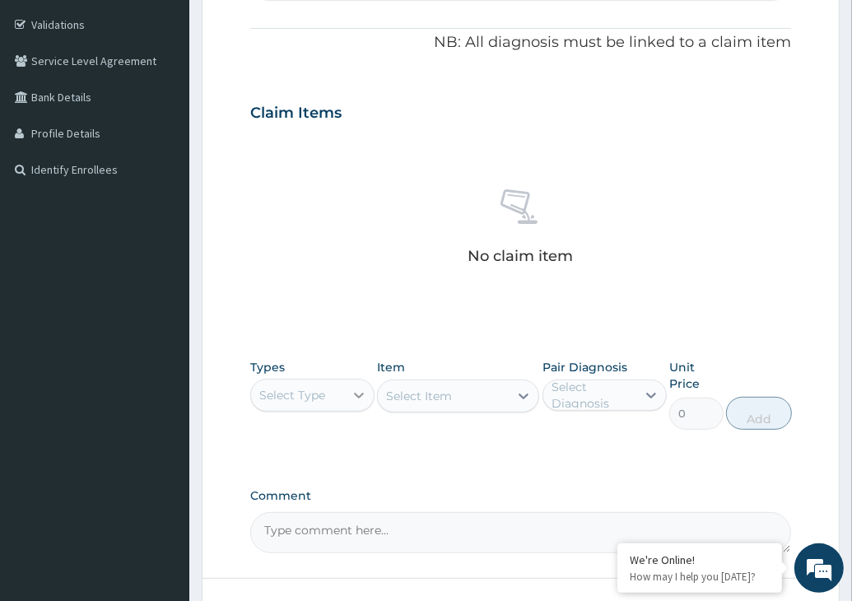
click at [345, 388] on div at bounding box center [359, 395] width 30 height 30
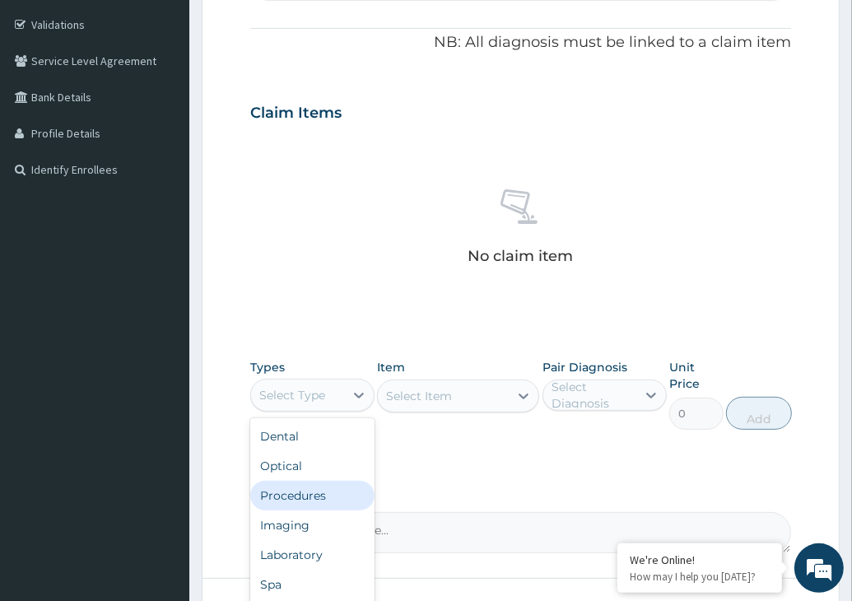
click at [292, 493] on div "Procedures" at bounding box center [312, 496] width 124 height 30
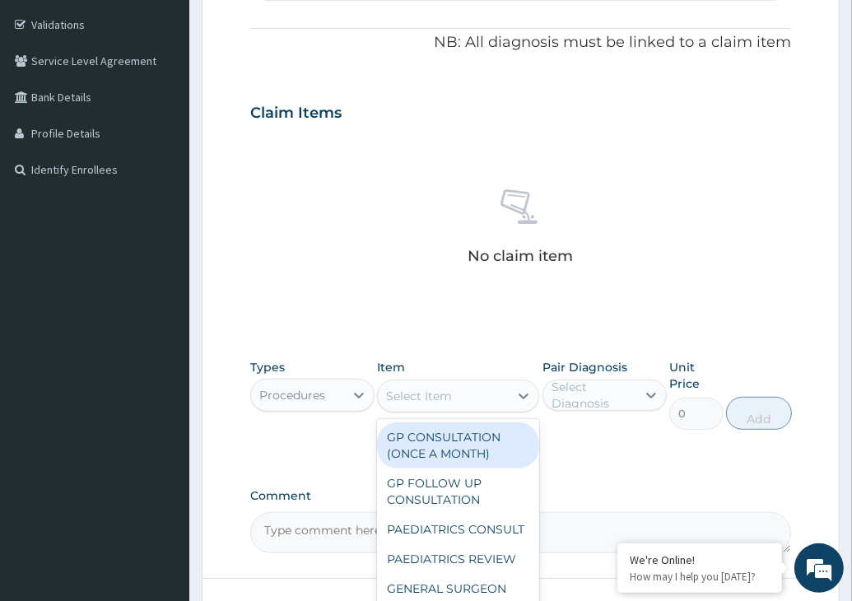
click at [449, 393] on div "Select Item" at bounding box center [419, 396] width 66 height 16
click at [446, 450] on div "GP CONSULTATION (ONCE A MONTH)" at bounding box center [458, 445] width 162 height 46
type input "4000"
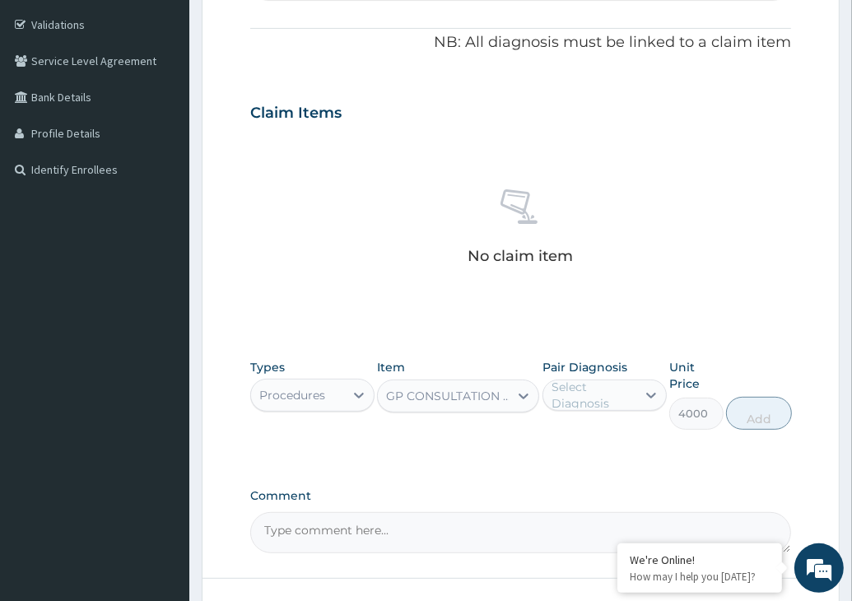
click at [579, 386] on div "Select Diagnosis" at bounding box center [592, 395] width 83 height 33
click at [584, 435] on label "Tinea corporis" at bounding box center [620, 435] width 102 height 16
checkbox input "true"
click at [759, 411] on button "Add" at bounding box center [759, 413] width 66 height 33
type input "0"
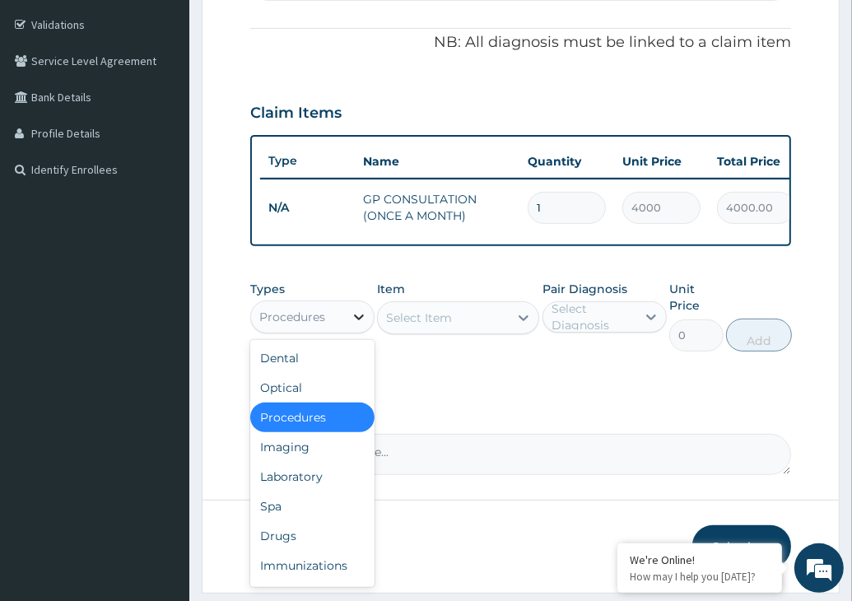
click at [351, 325] on icon at bounding box center [359, 317] width 16 height 16
click at [289, 535] on div "Drugs" at bounding box center [312, 536] width 124 height 30
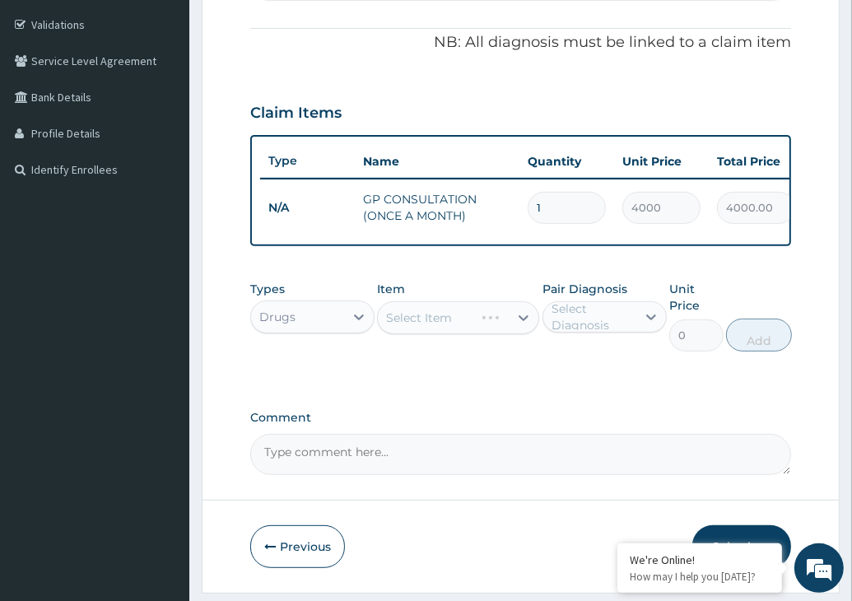
click at [441, 334] on div "Select Item" at bounding box center [458, 317] width 162 height 33
click at [491, 331] on div "Select Item" at bounding box center [443, 317] width 131 height 26
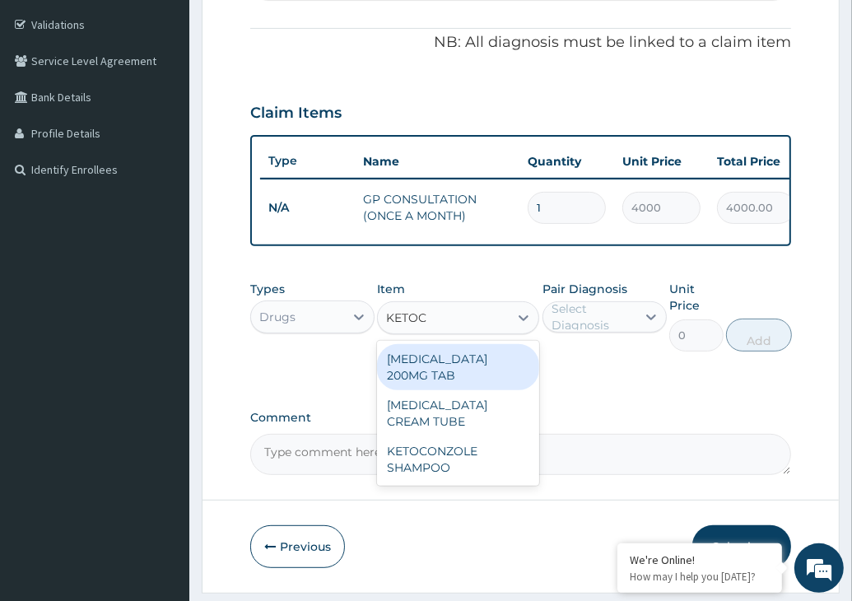
type input "KETOCO"
click at [448, 379] on div "KETOCONAZOLE 200MG TAB" at bounding box center [458, 367] width 162 height 46
type input "250"
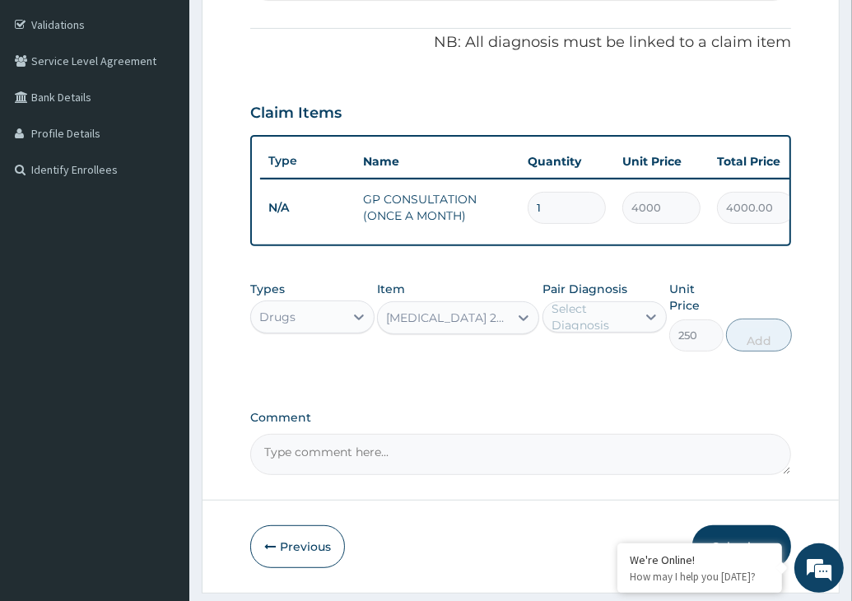
click at [605, 333] on div "Select Diagnosis" at bounding box center [592, 316] width 83 height 33
drag, startPoint x: 597, startPoint y: 327, endPoint x: 581, endPoint y: 358, distance: 35.3
click at [597, 330] on div "Select Diagnosis" at bounding box center [592, 316] width 83 height 33
click at [574, 365] on label "Tinea corporis" at bounding box center [620, 357] width 102 height 16
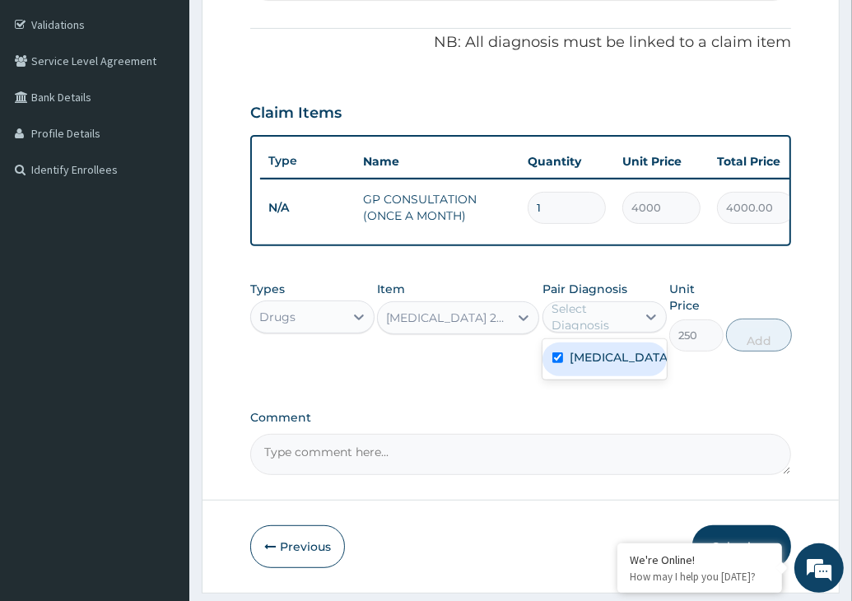
checkbox input "true"
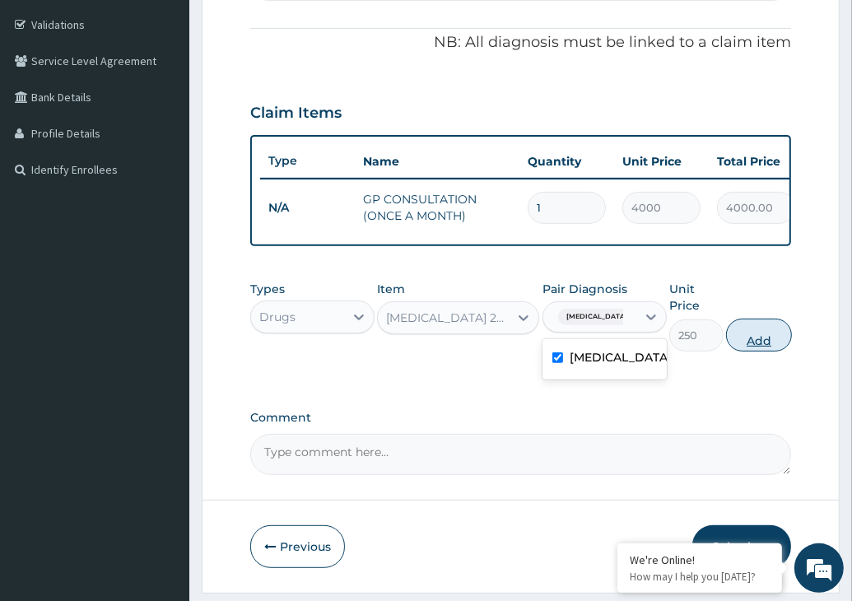
click at [746, 347] on button "Add" at bounding box center [759, 334] width 66 height 33
type input "0"
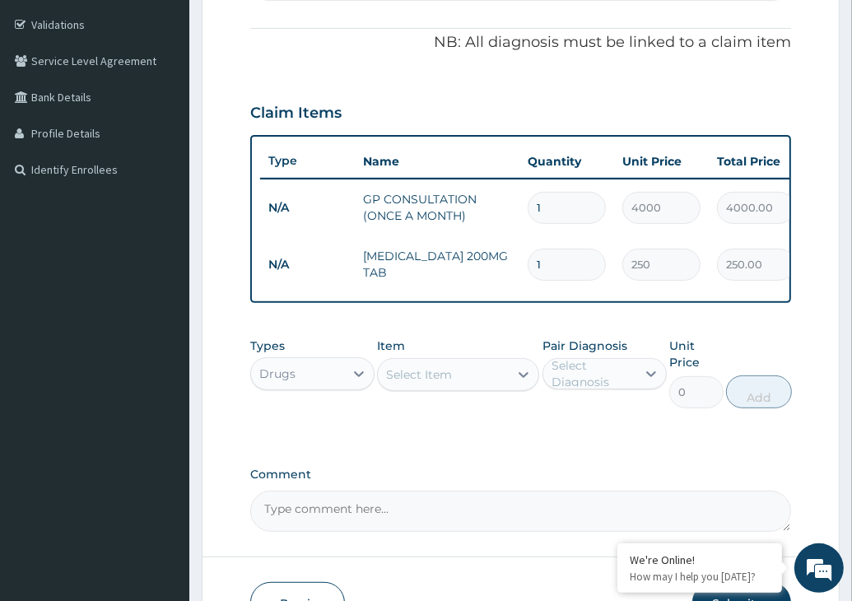
type input "10"
type input "2500.00"
type input "10"
click at [406, 383] on div "Select Item" at bounding box center [419, 374] width 66 height 16
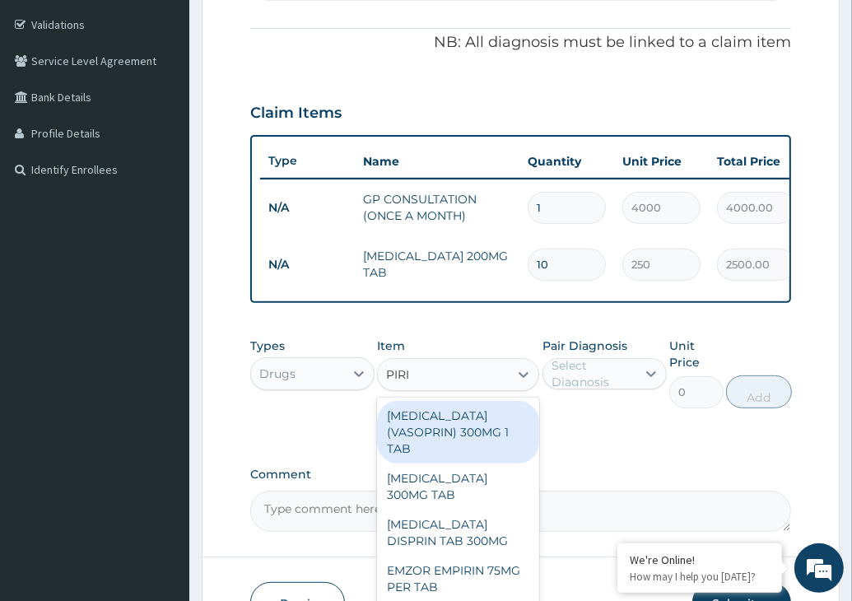
type input "PIRIT"
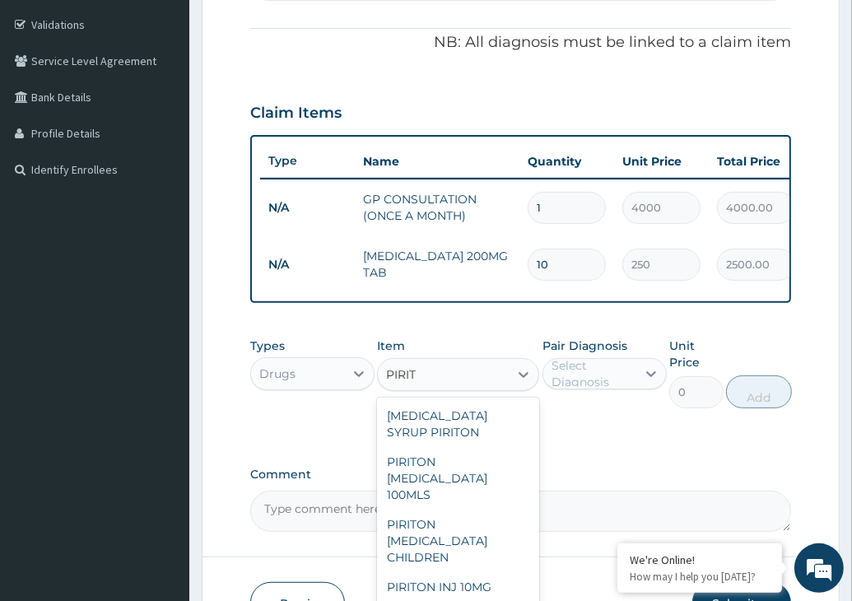
type input "70.2"
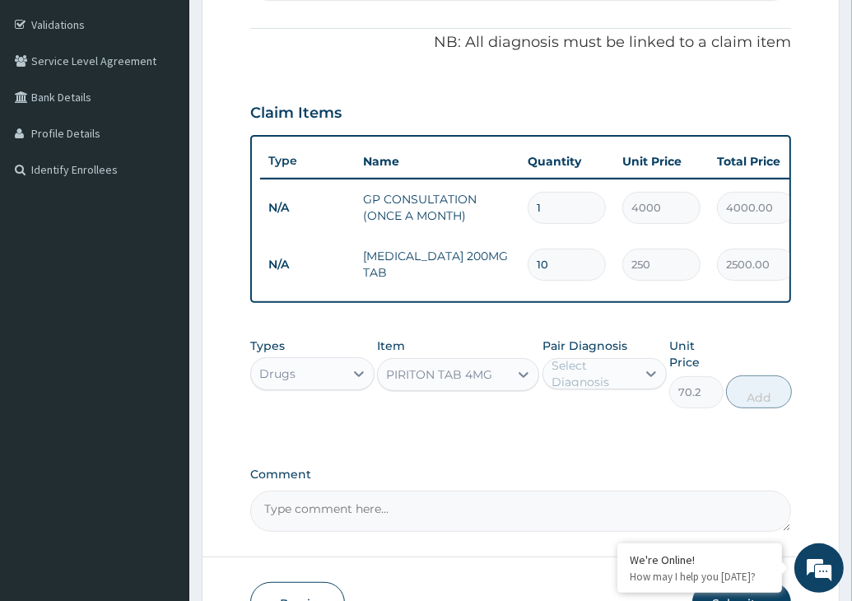
click at [592, 378] on div "Select Diagnosis" at bounding box center [592, 373] width 83 height 33
click at [594, 433] on div "Tinea corporis" at bounding box center [604, 416] width 124 height 34
checkbox input "true"
click at [754, 402] on button "Add" at bounding box center [759, 391] width 66 height 33
type input "0"
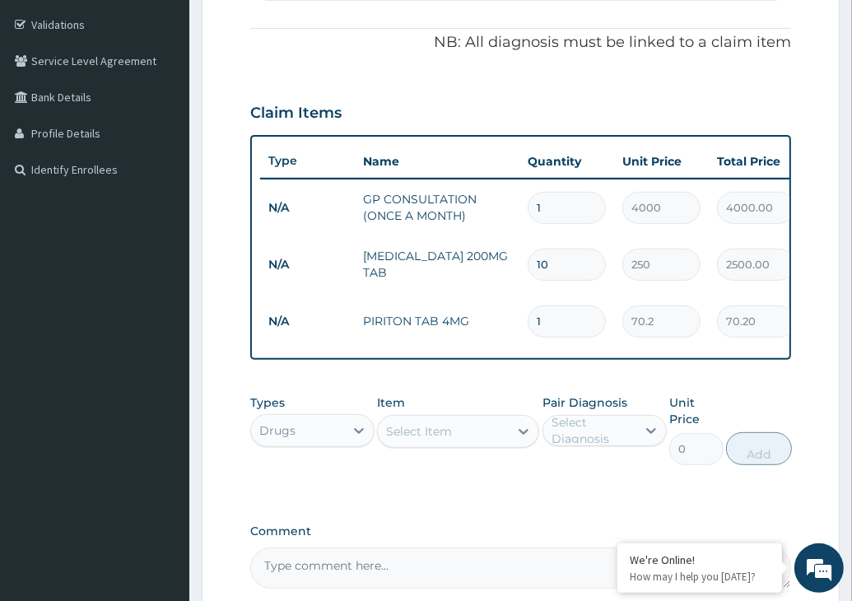
type input "10"
type input "702.00"
type input "10"
click at [501, 498] on div "Types Drugs Item Select Item Pair Diagnosis Select Diagnosis Unit Price 0 Add" at bounding box center [520, 442] width 541 height 112
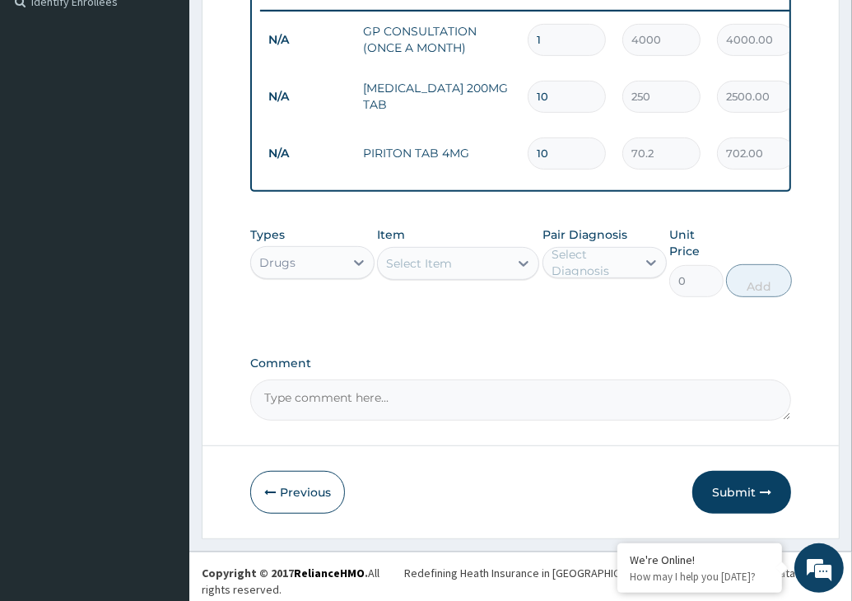
scroll to position [470, 0]
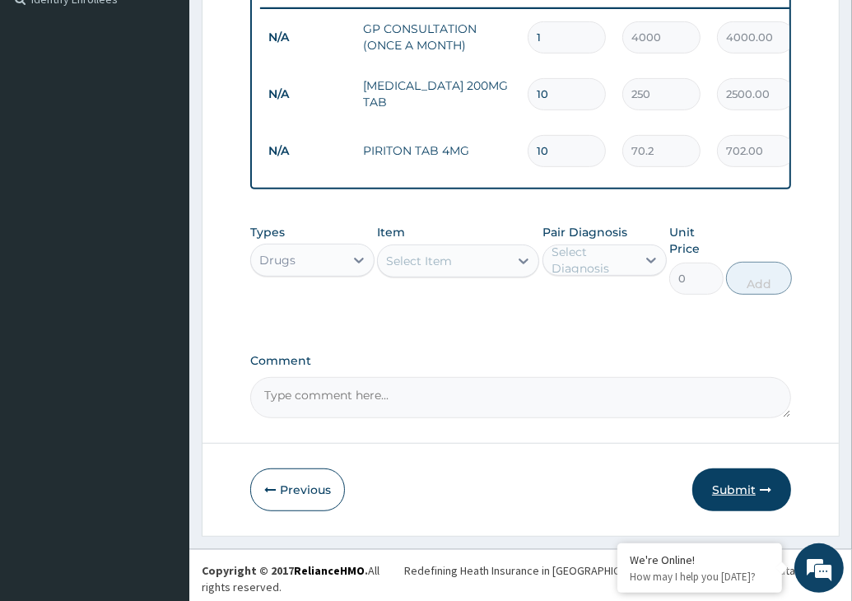
click at [764, 495] on icon "button" at bounding box center [766, 490] width 12 height 12
